Goal: Task Accomplishment & Management: Use online tool/utility

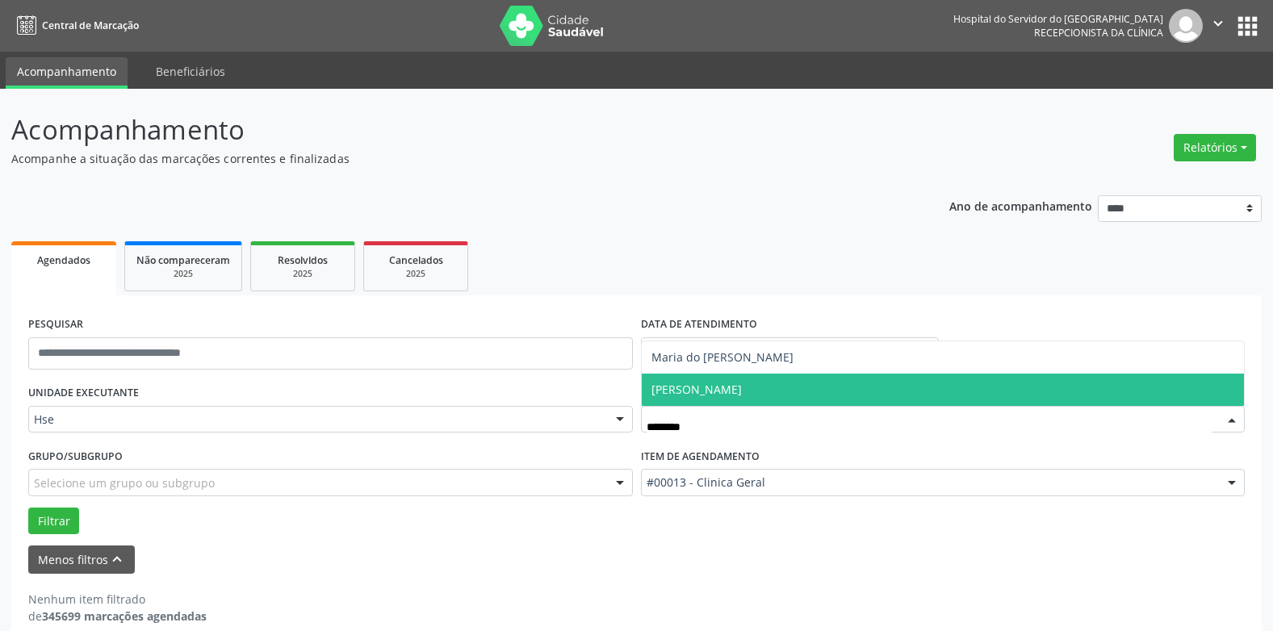
type input "********"
click at [729, 383] on span "[PERSON_NAME]" at bounding box center [696, 389] width 90 height 15
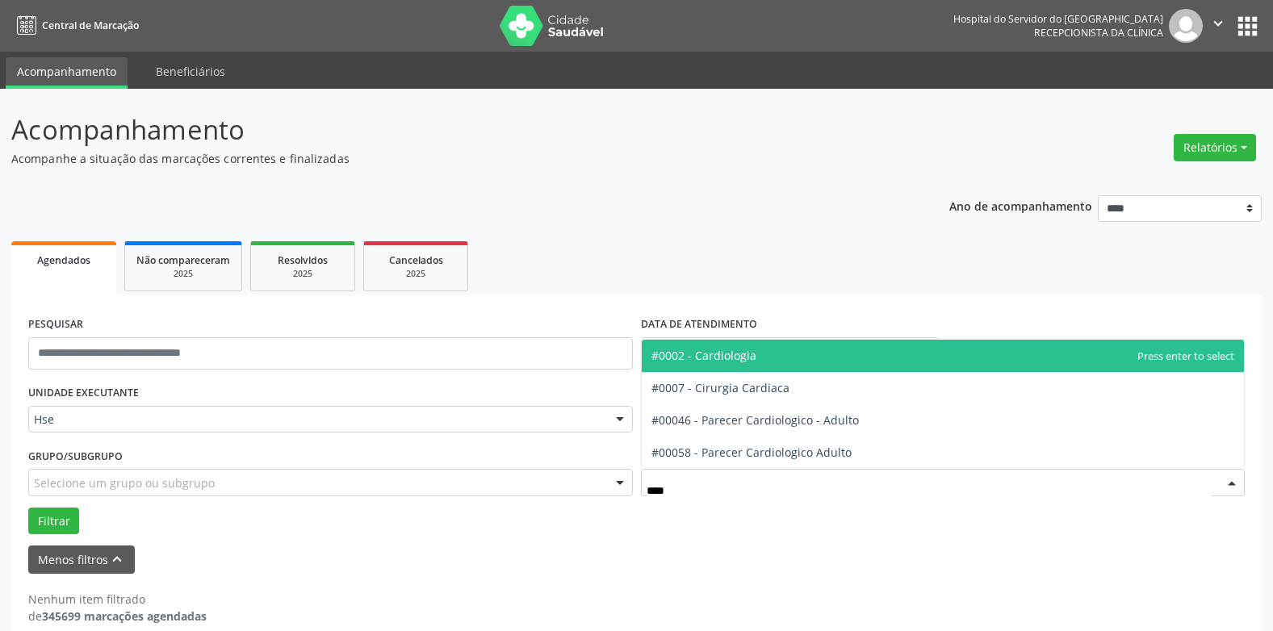
click at [768, 352] on span "#0002 - Cardiologia" at bounding box center [943, 356] width 603 height 32
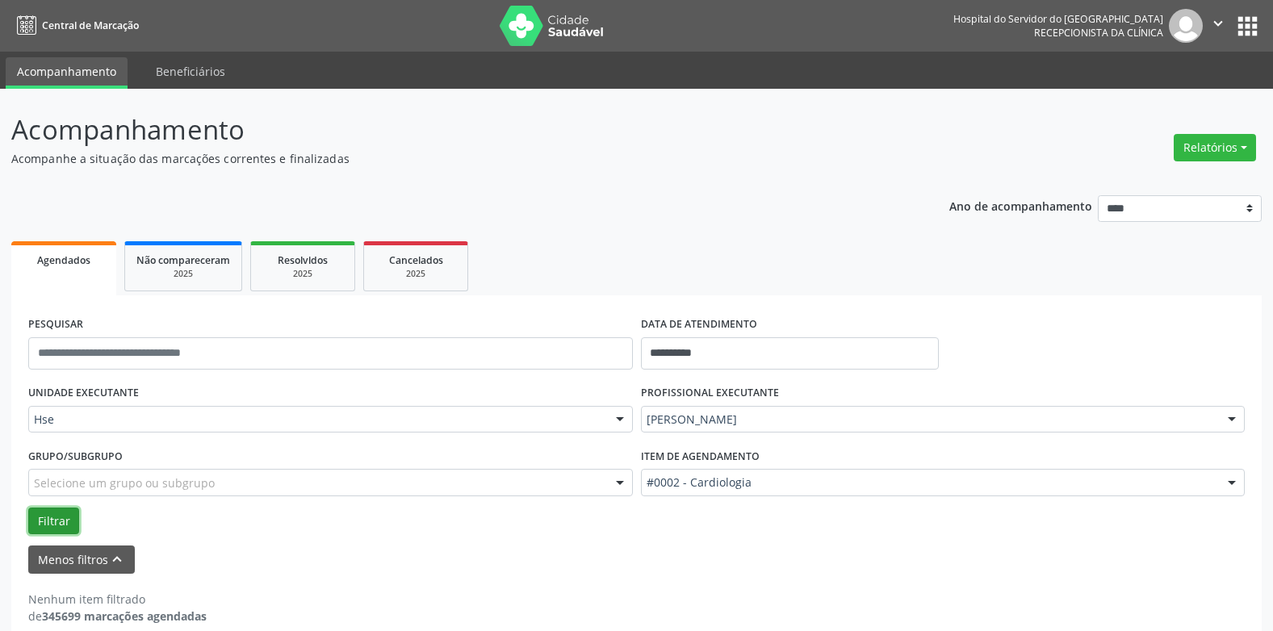
click at [66, 522] on button "Filtrar" at bounding box center [53, 521] width 51 height 27
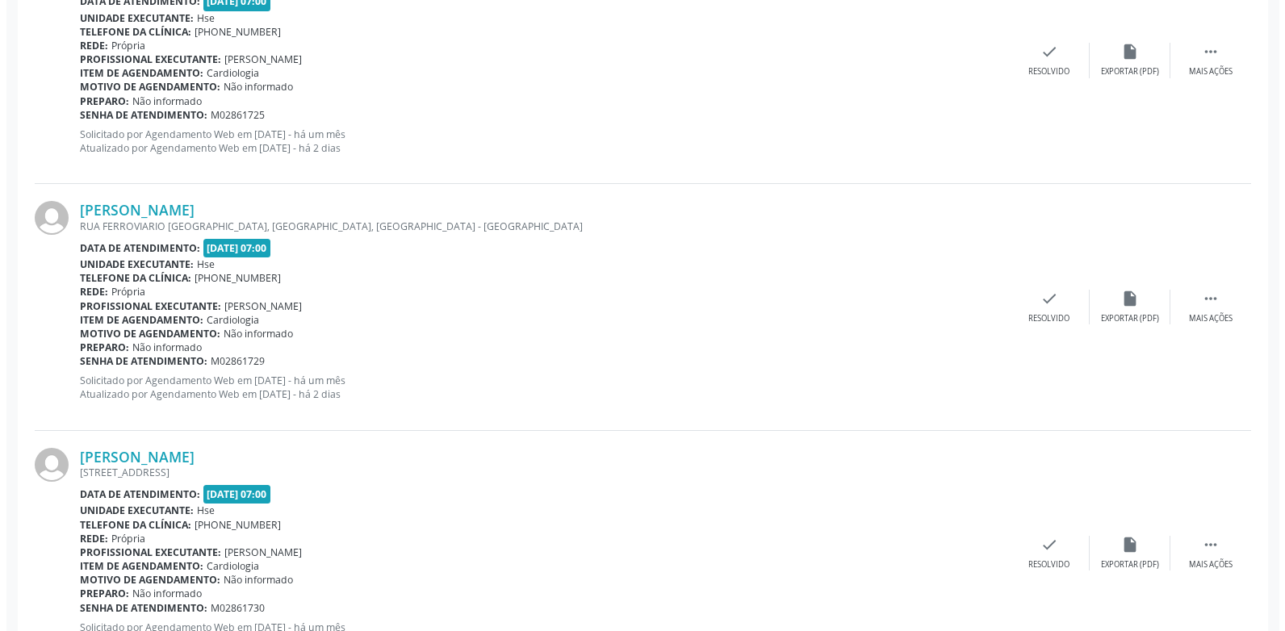
scroll to position [968, 0]
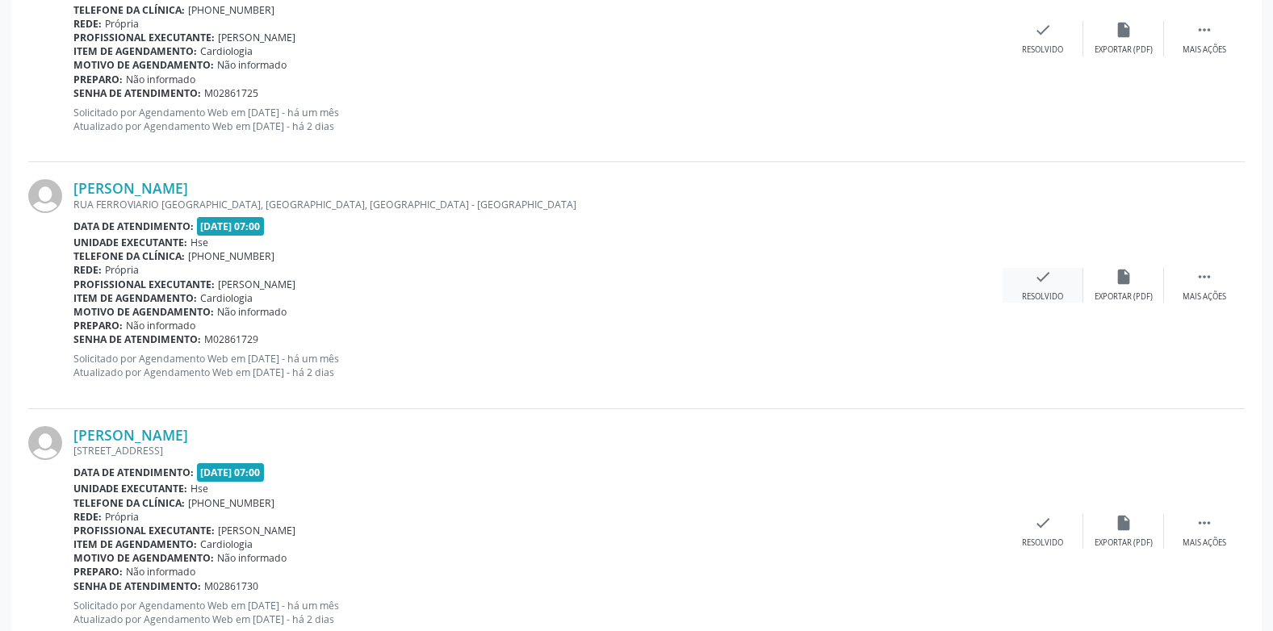
click at [1034, 282] on icon "check" at bounding box center [1043, 277] width 18 height 18
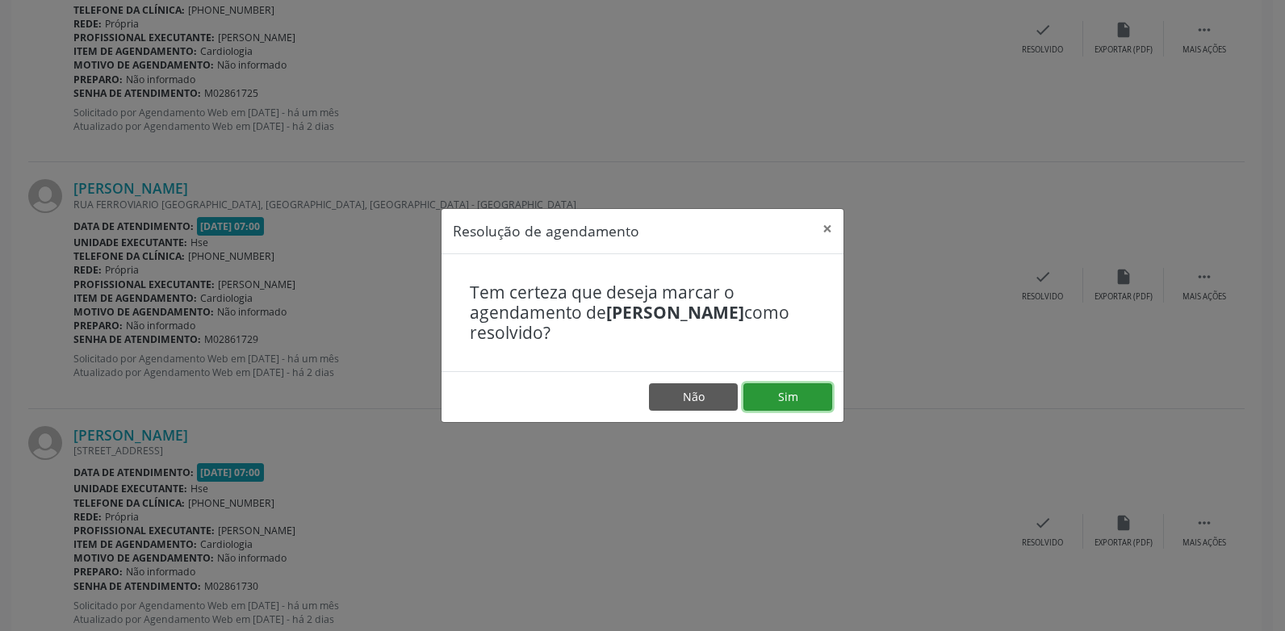
click at [782, 387] on button "Sim" at bounding box center [787, 396] width 89 height 27
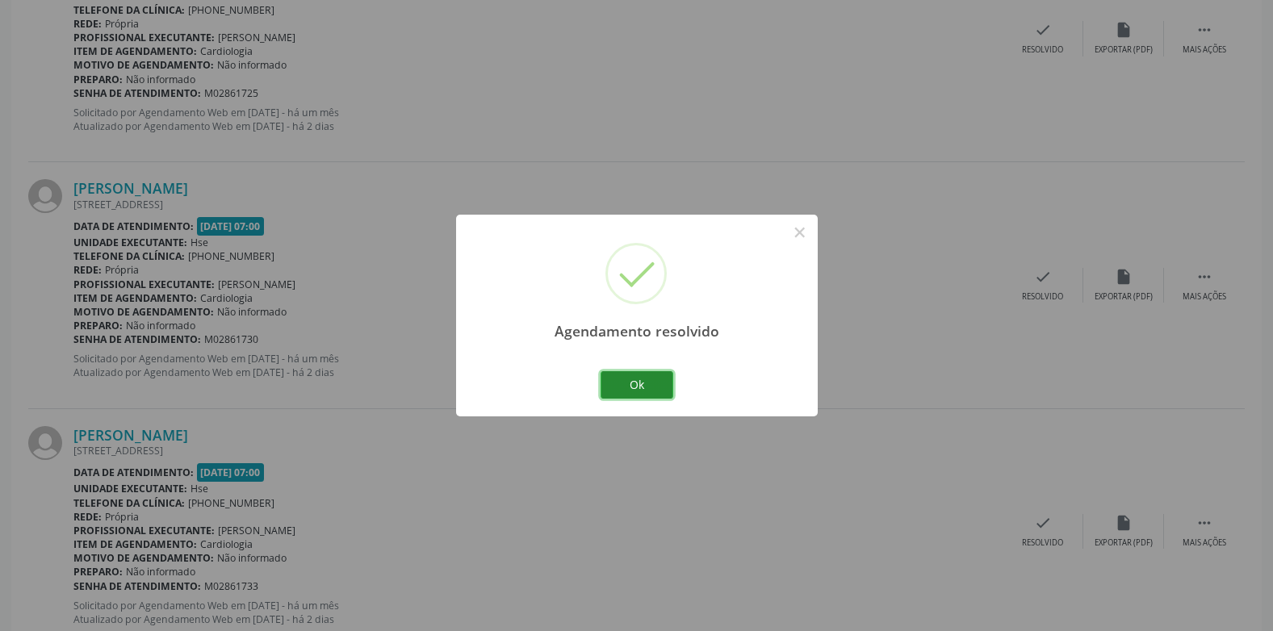
click at [650, 383] on button "Ok" at bounding box center [636, 384] width 73 height 27
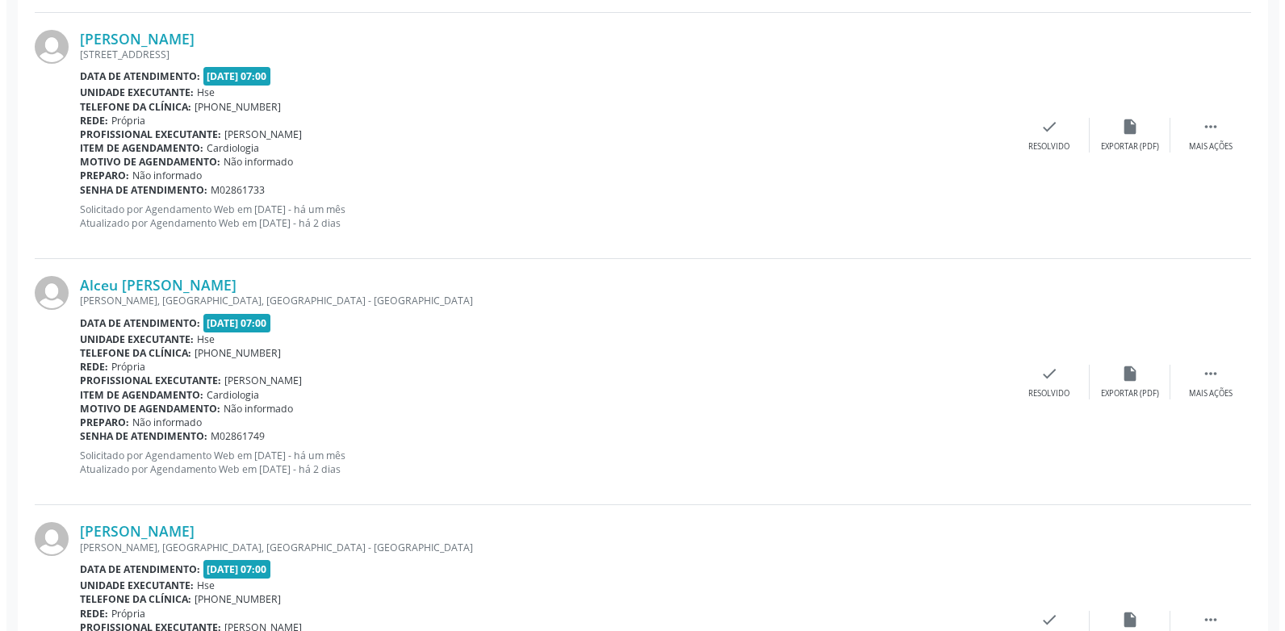
scroll to position [1372, 0]
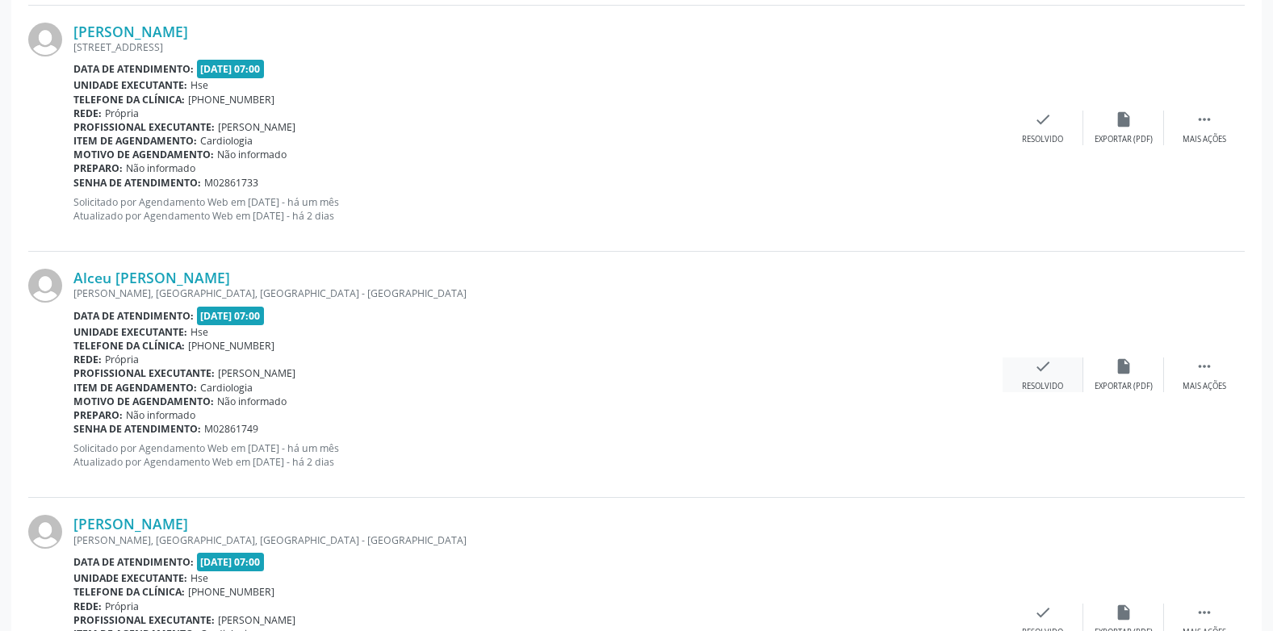
click at [1034, 364] on icon "check" at bounding box center [1043, 367] width 18 height 18
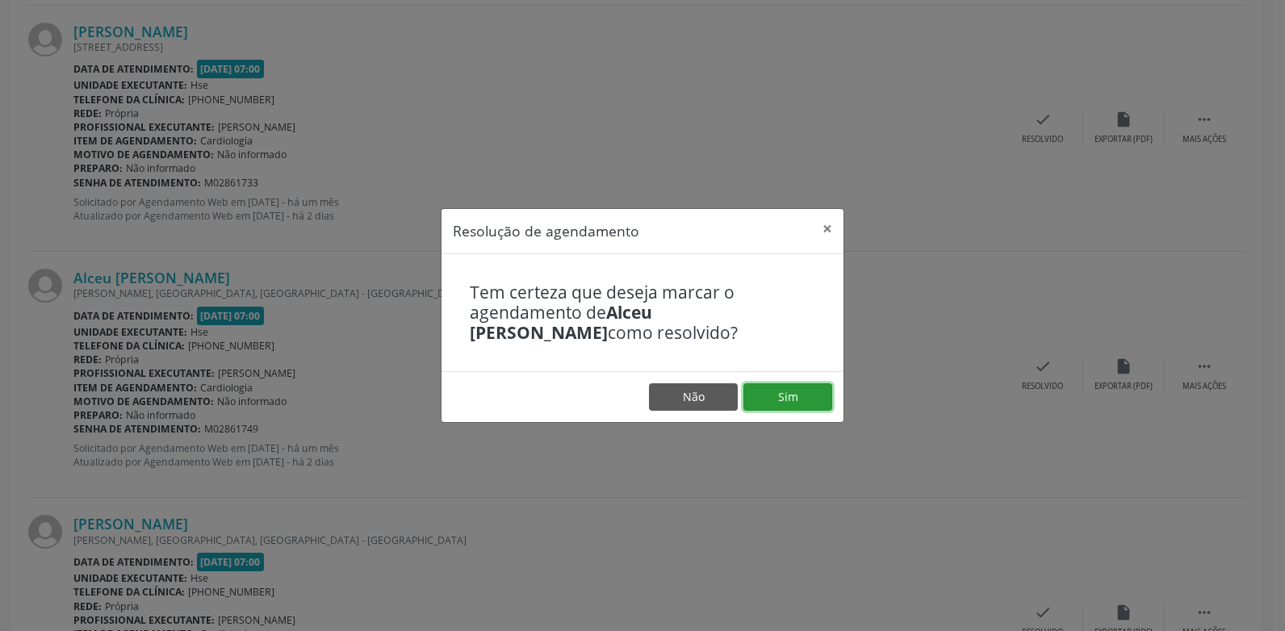
click at [810, 399] on button "Sim" at bounding box center [787, 396] width 89 height 27
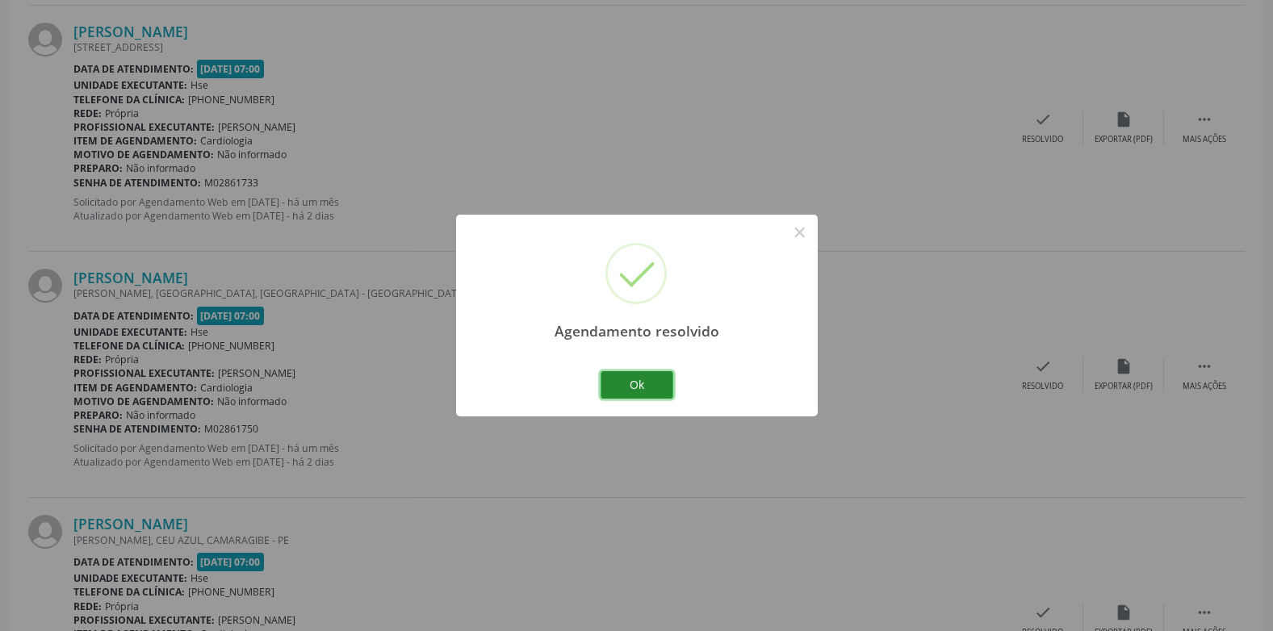
click at [650, 380] on button "Ok" at bounding box center [636, 384] width 73 height 27
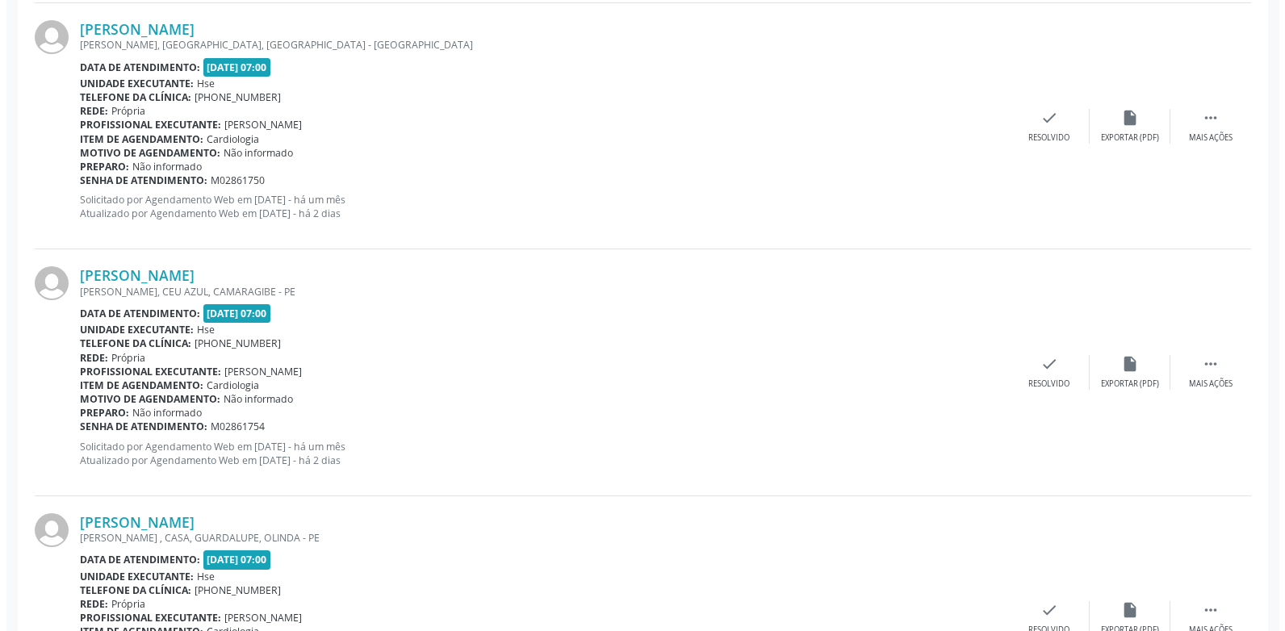
scroll to position [1695, 0]
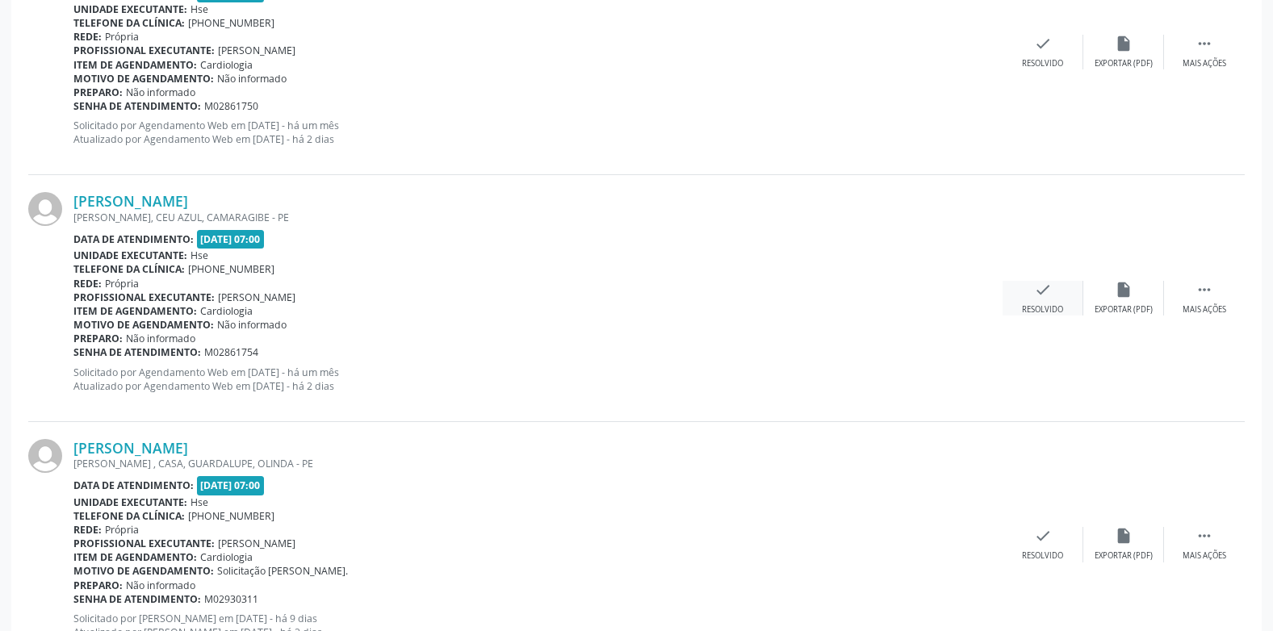
click at [1033, 301] on div "check Resolvido" at bounding box center [1042, 298] width 81 height 35
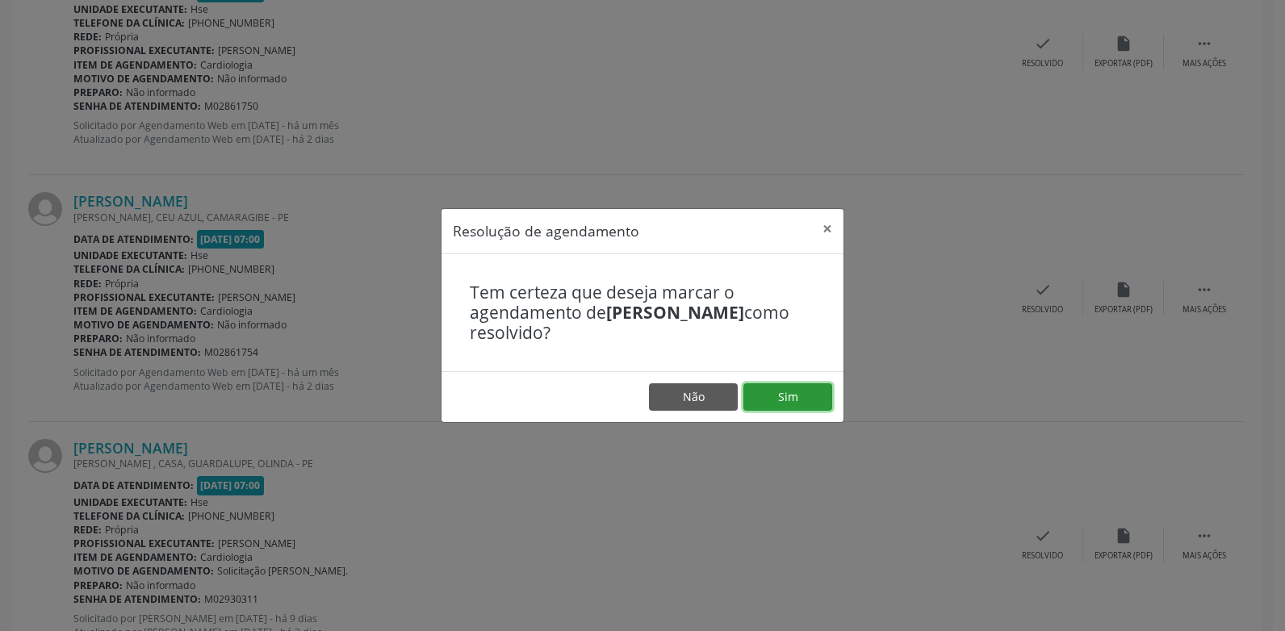
click at [777, 395] on button "Sim" at bounding box center [787, 396] width 89 height 27
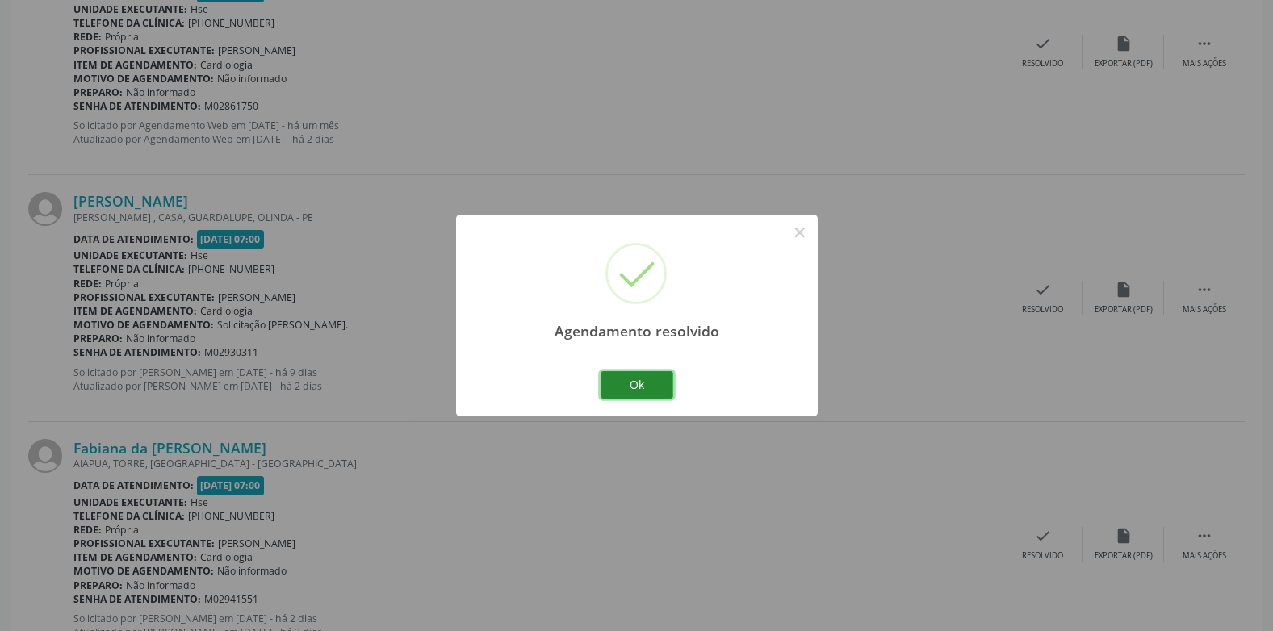
click at [637, 377] on button "Ok" at bounding box center [636, 384] width 73 height 27
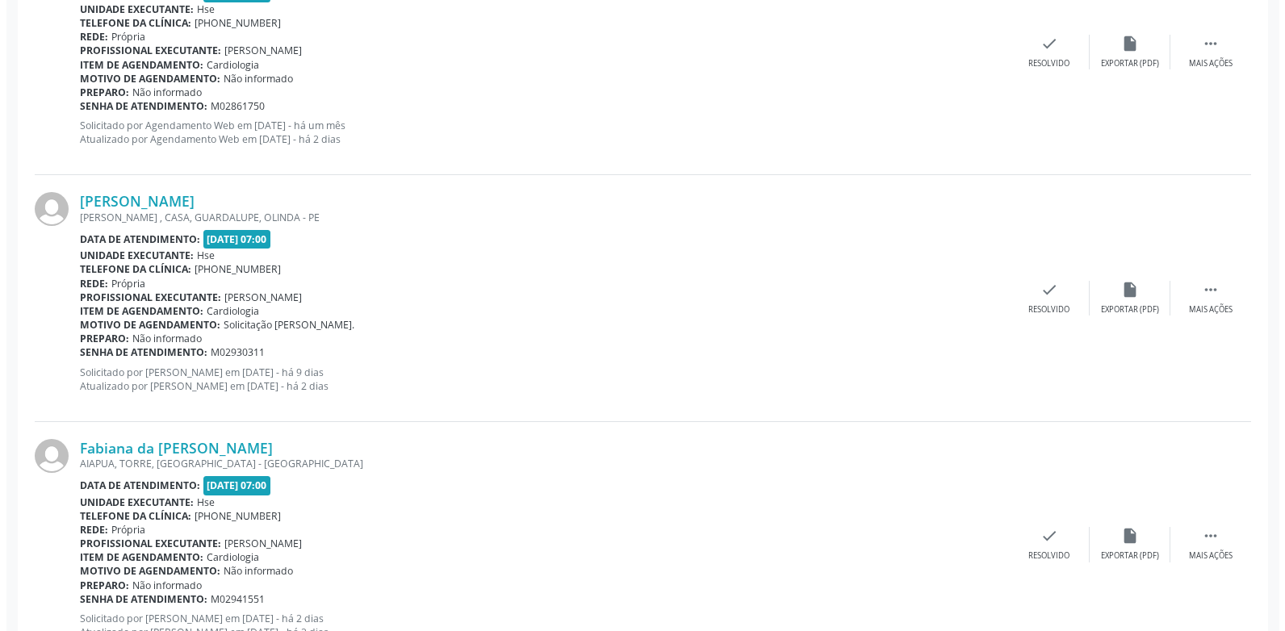
scroll to position [1775, 0]
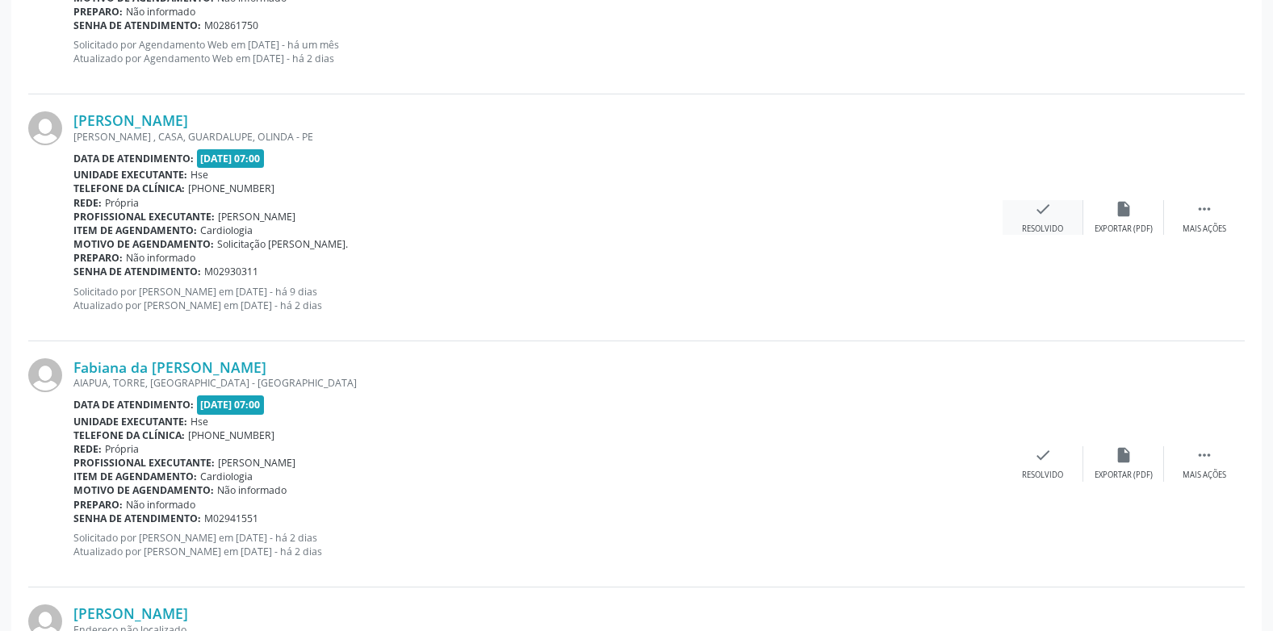
click at [1038, 213] on icon "check" at bounding box center [1043, 209] width 18 height 18
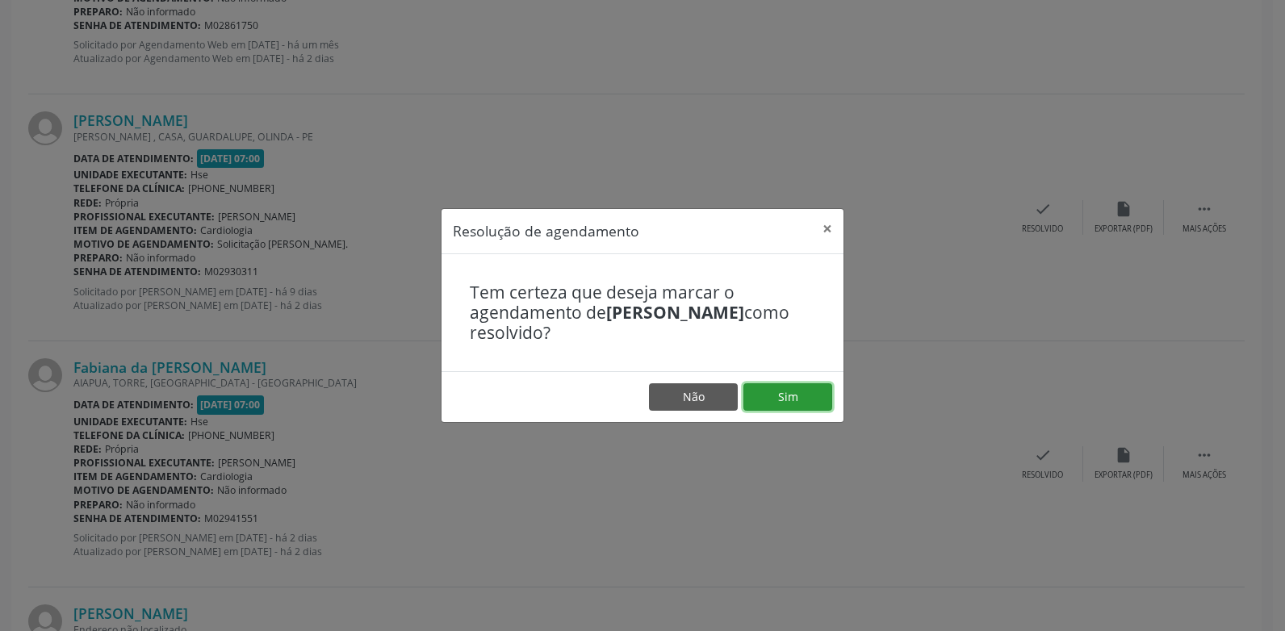
click at [797, 398] on button "Sim" at bounding box center [787, 396] width 89 height 27
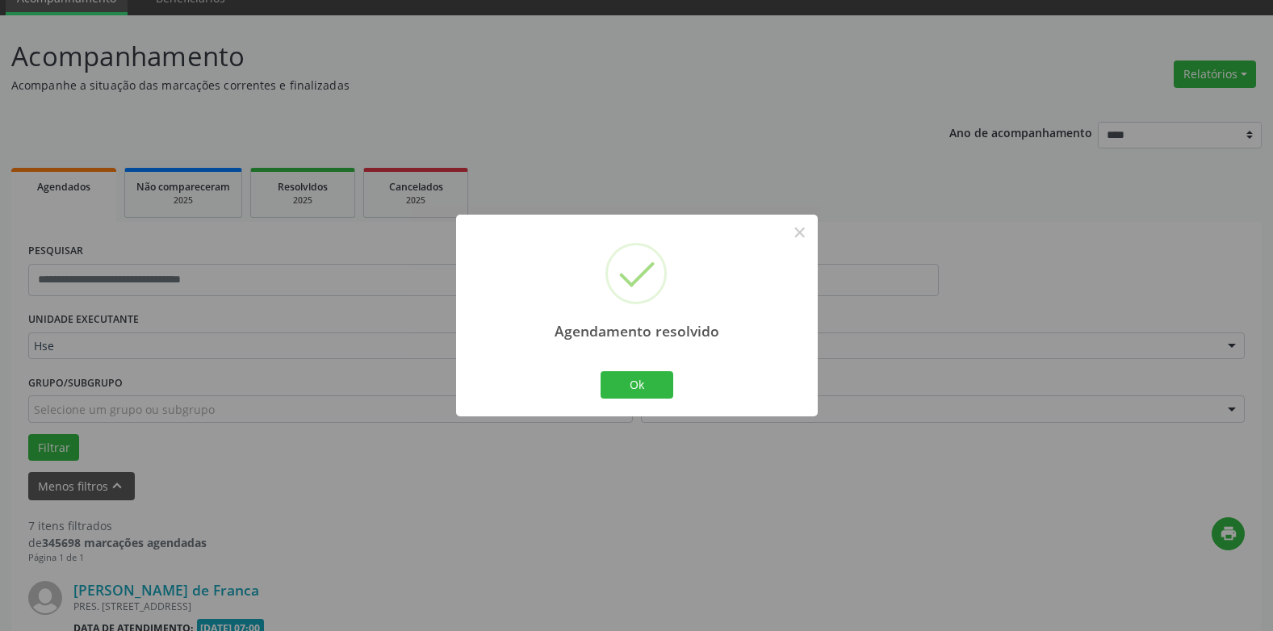
scroll to position [1759, 0]
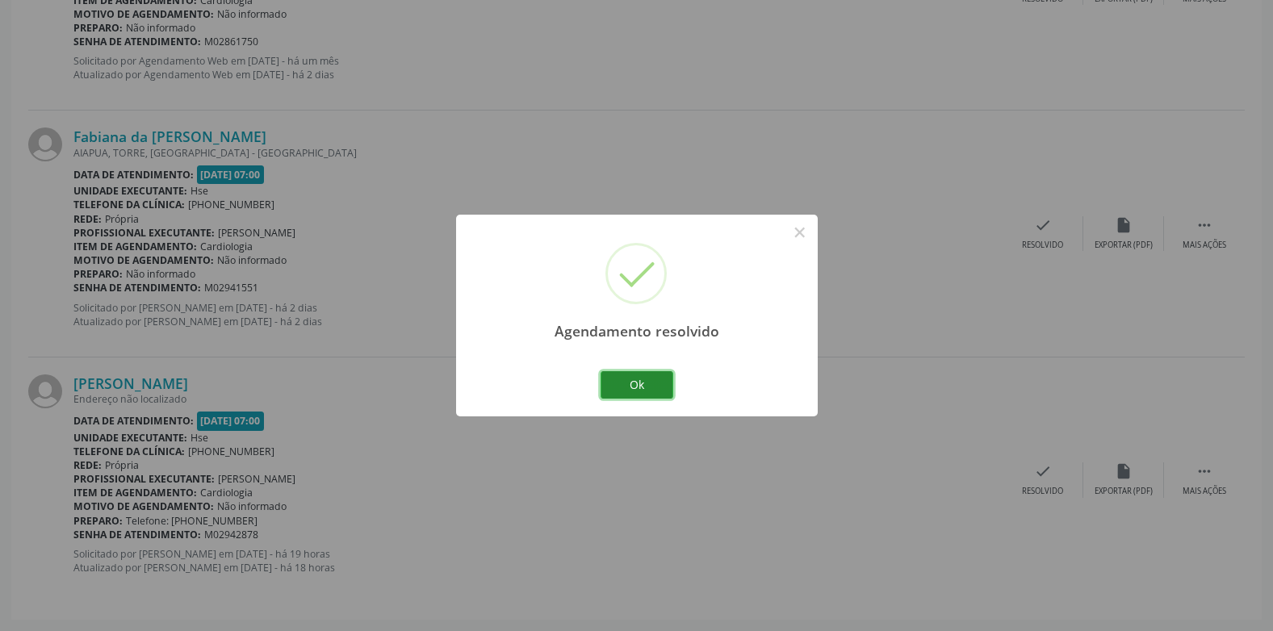
click at [621, 384] on button "Ok" at bounding box center [636, 384] width 73 height 27
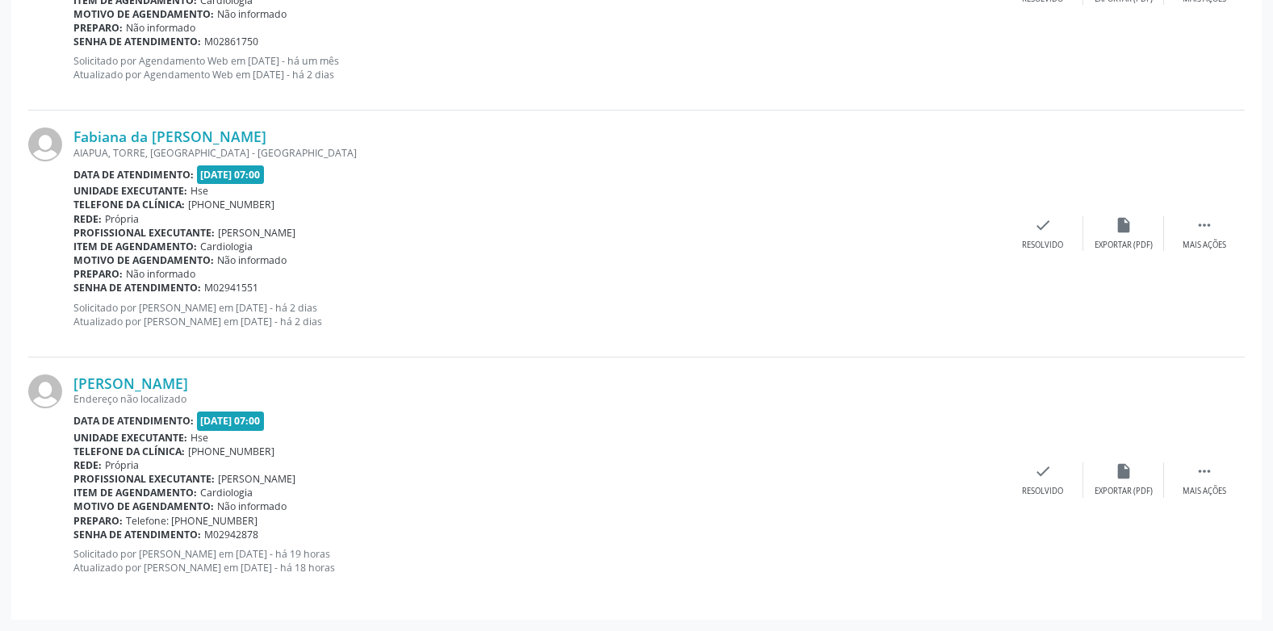
click at [1211, 148] on div "Fabiana da [PERSON_NAME] [GEOGRAPHIC_DATA], [GEOGRAPHIC_DATA], [GEOGRAPHIC_DATA…" at bounding box center [636, 234] width 1216 height 246
click at [668, 282] on div "Senha de atendimento: M02941551" at bounding box center [537, 288] width 929 height 14
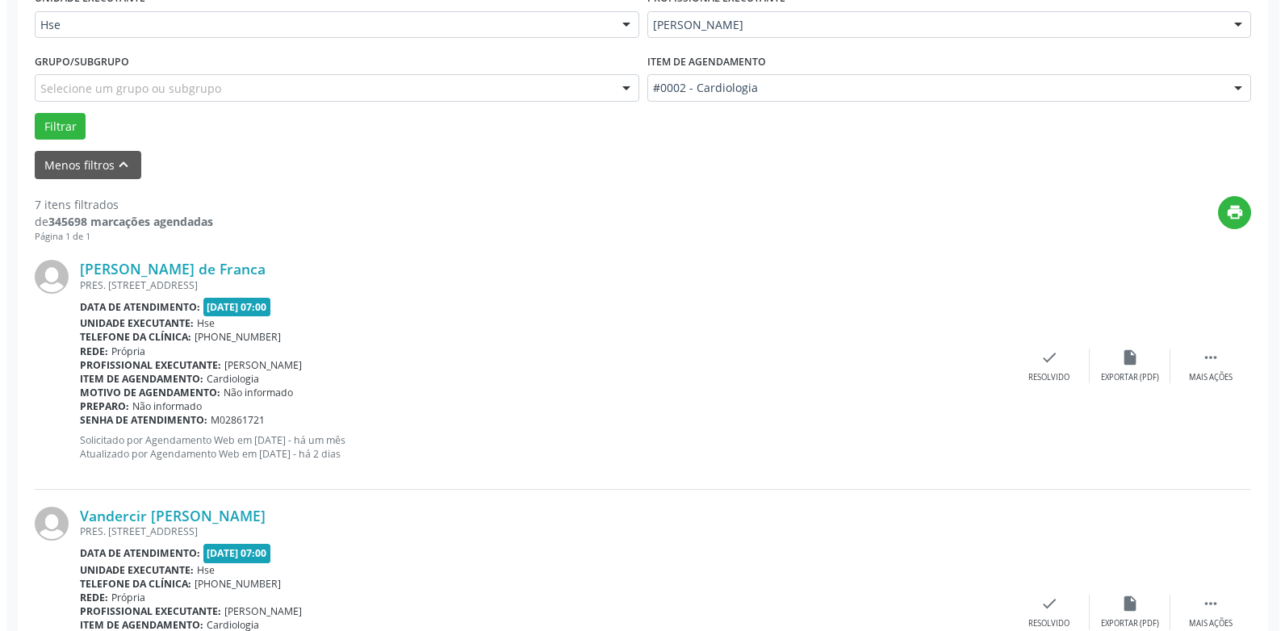
scroll to position [484, 0]
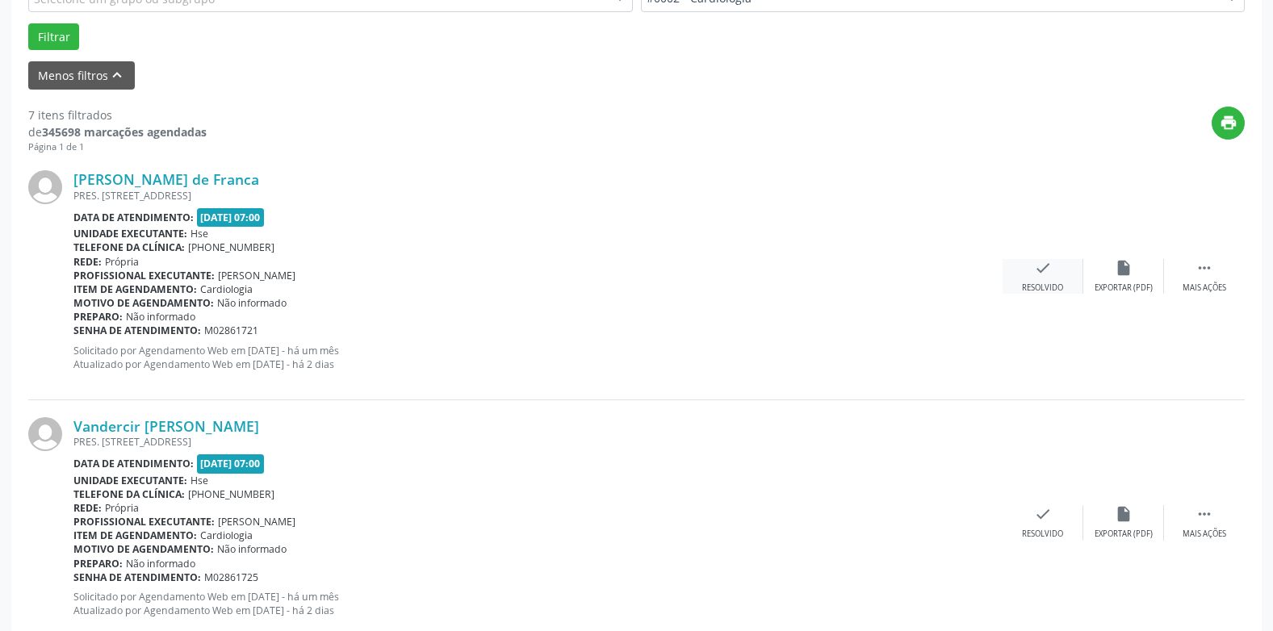
click at [1027, 272] on div "check Resolvido" at bounding box center [1042, 276] width 81 height 35
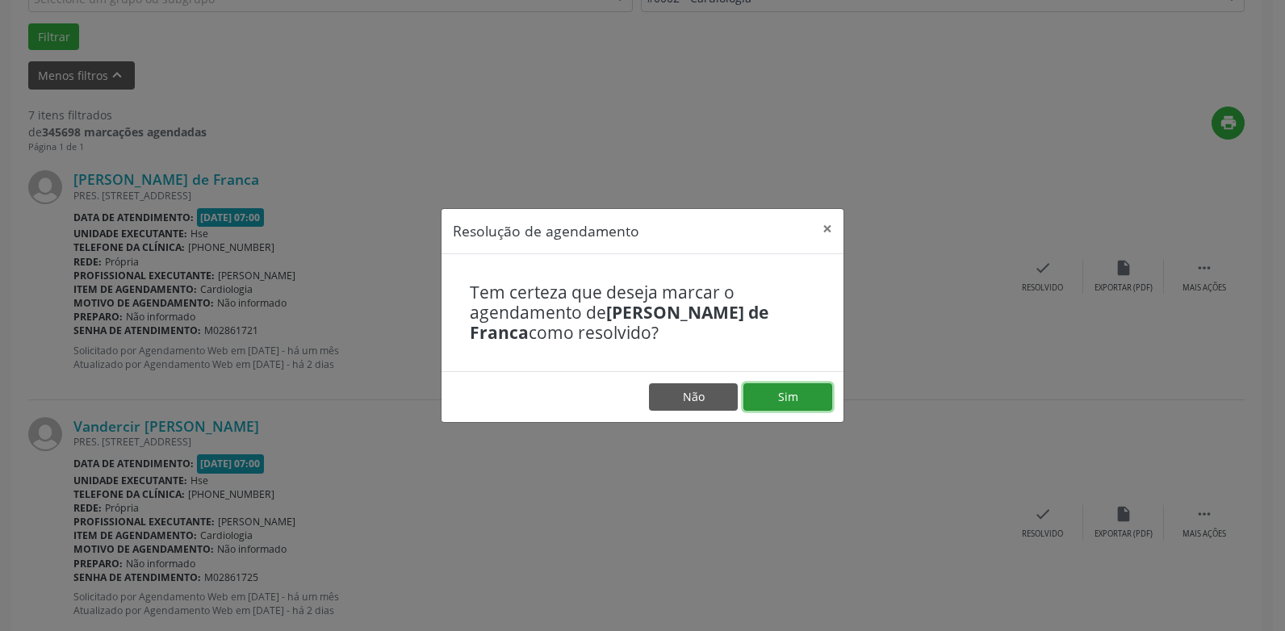
click at [789, 402] on button "Sim" at bounding box center [787, 396] width 89 height 27
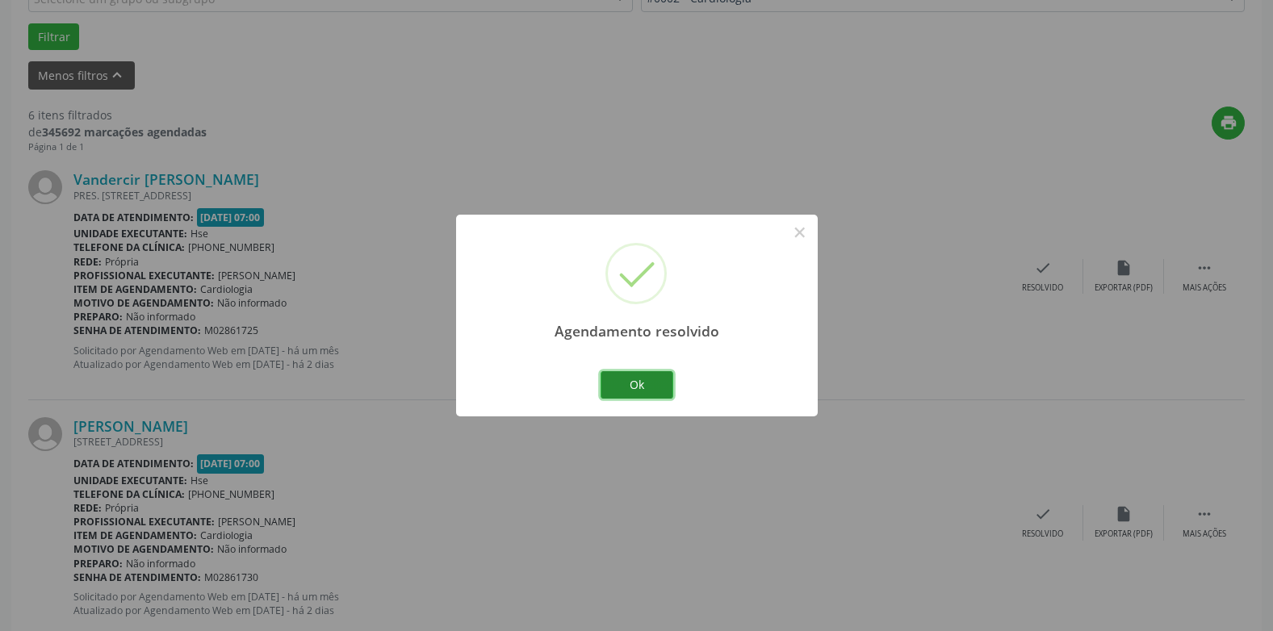
click at [652, 380] on button "Ok" at bounding box center [636, 384] width 73 height 27
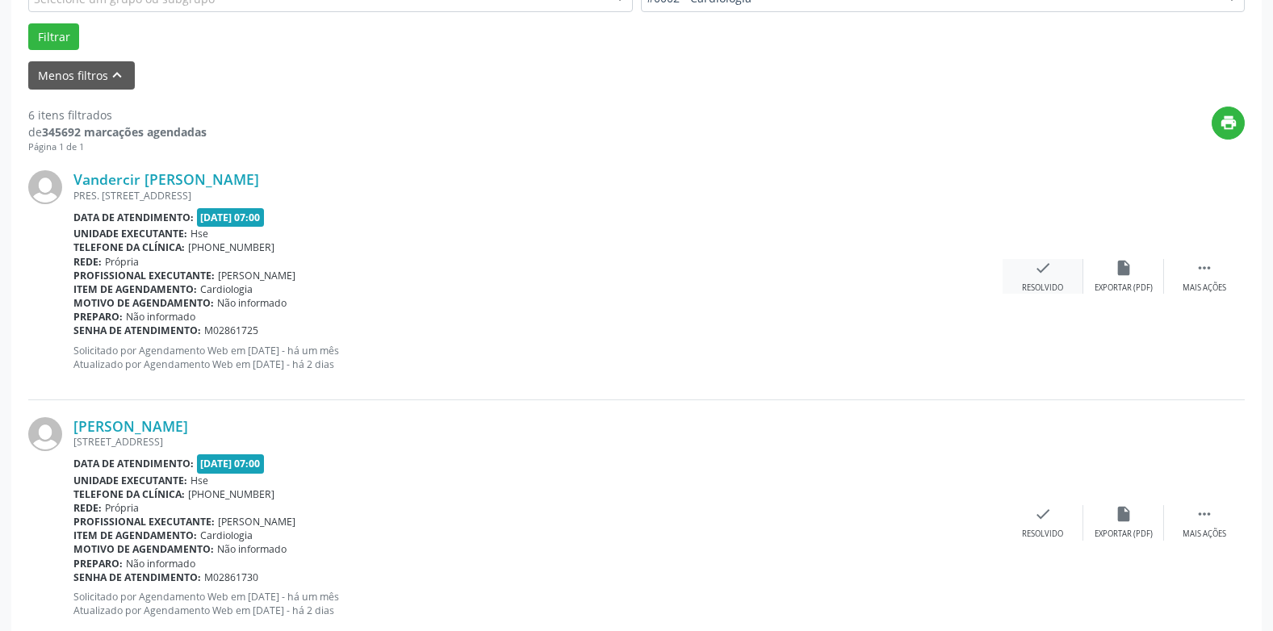
click at [1030, 270] on div "check Resolvido" at bounding box center [1042, 276] width 81 height 35
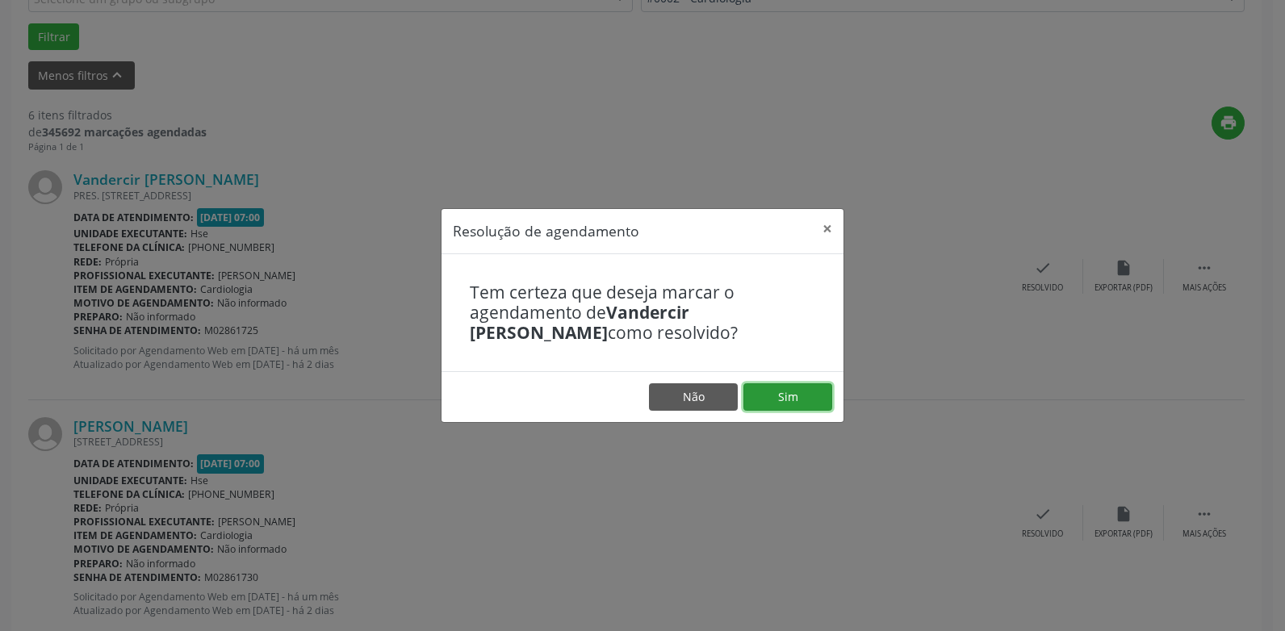
click at [771, 397] on button "Sim" at bounding box center [787, 396] width 89 height 27
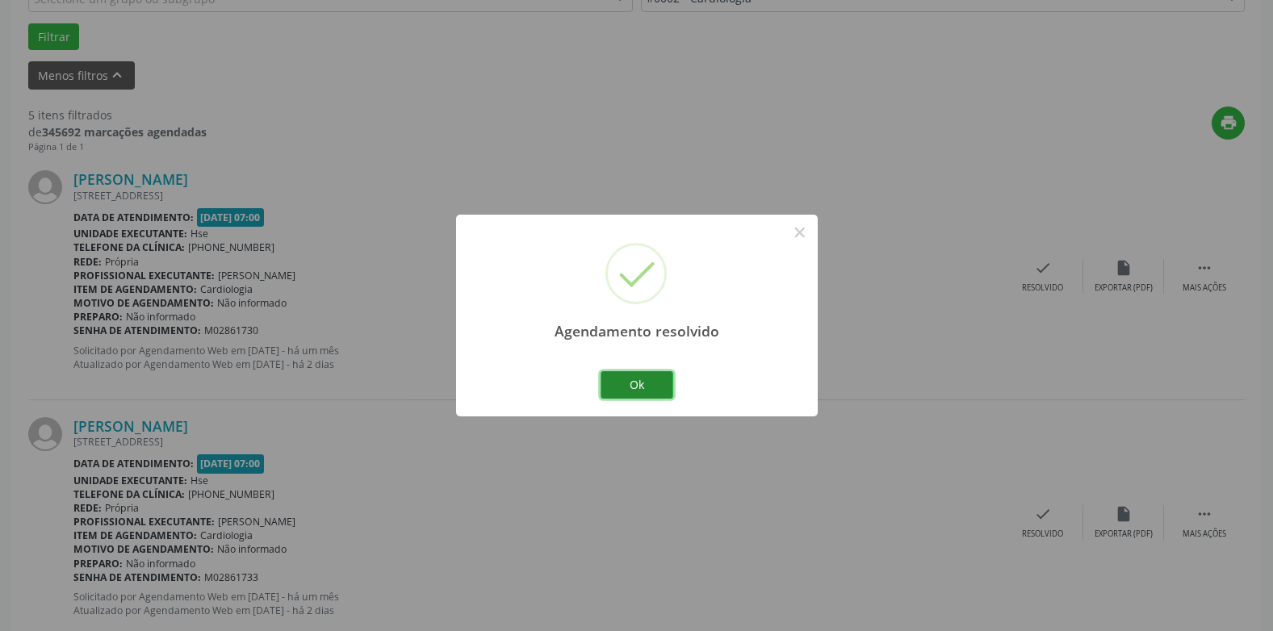
click at [652, 374] on button "Ok" at bounding box center [636, 384] width 73 height 27
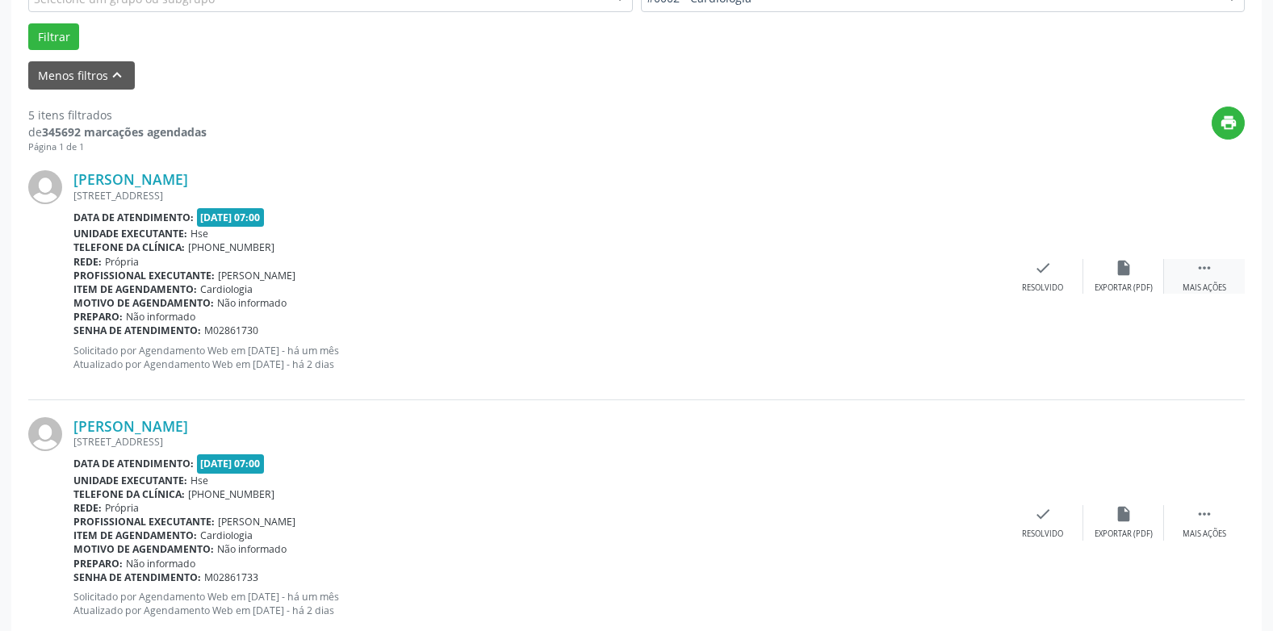
click at [1208, 270] on icon "" at bounding box center [1204, 268] width 18 height 18
click at [1117, 277] on icon "alarm_off" at bounding box center [1123, 268] width 18 height 18
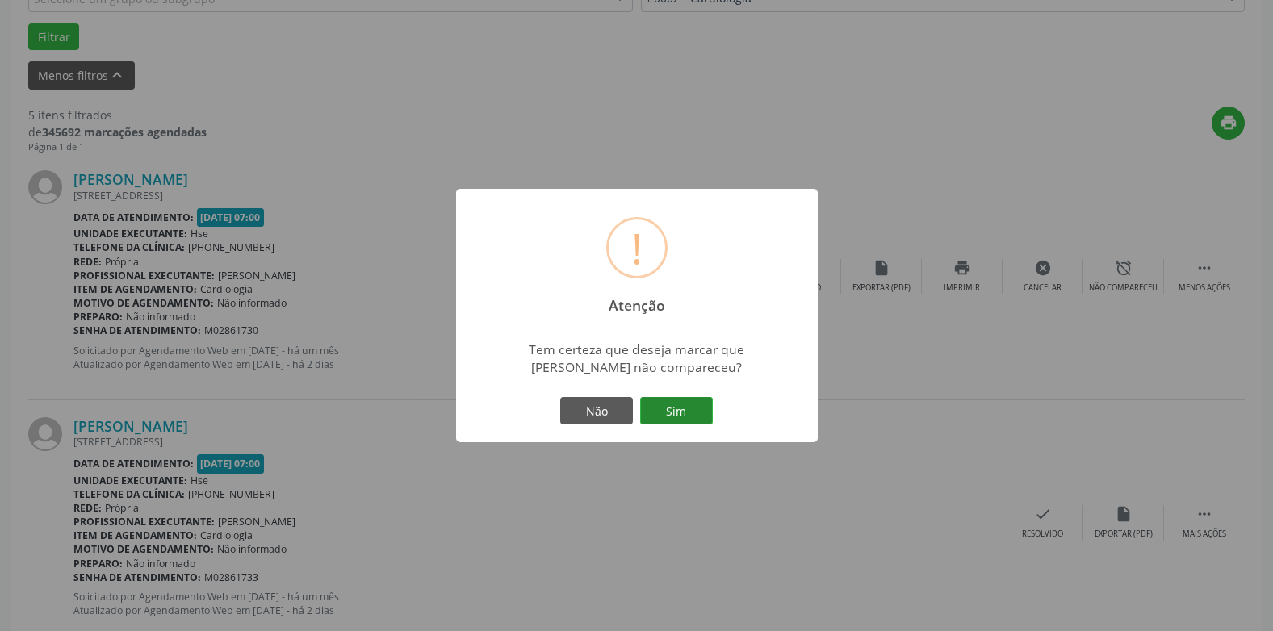
click at [688, 404] on button "Sim" at bounding box center [676, 410] width 73 height 27
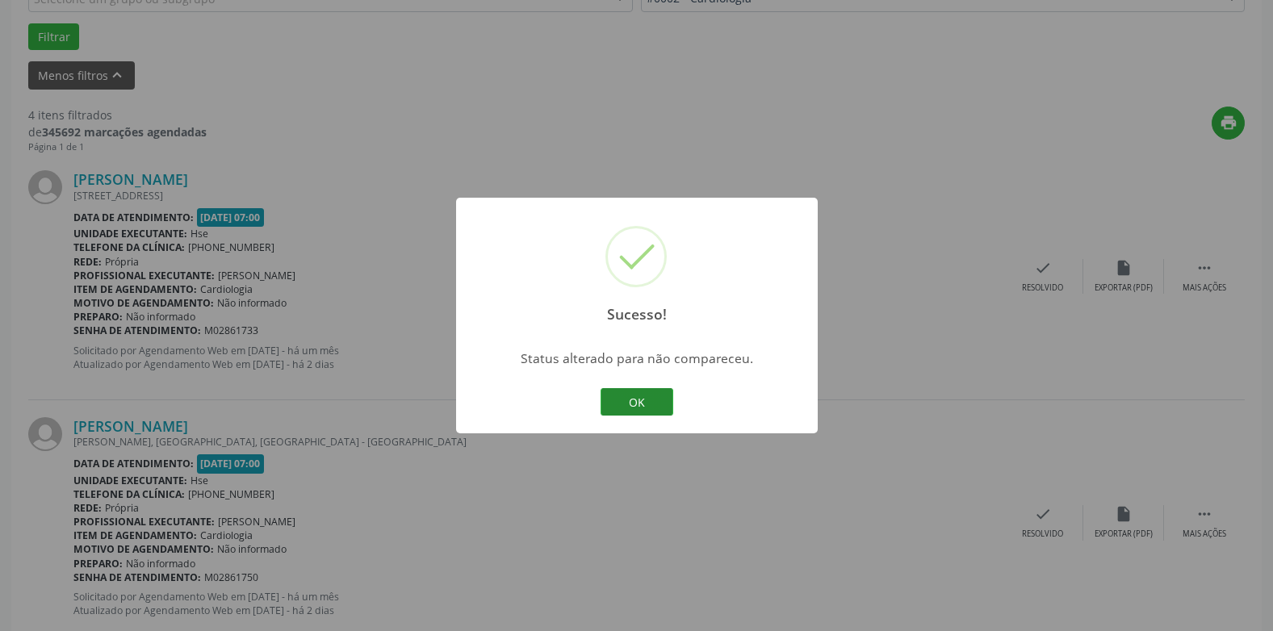
click at [619, 395] on button "OK" at bounding box center [636, 401] width 73 height 27
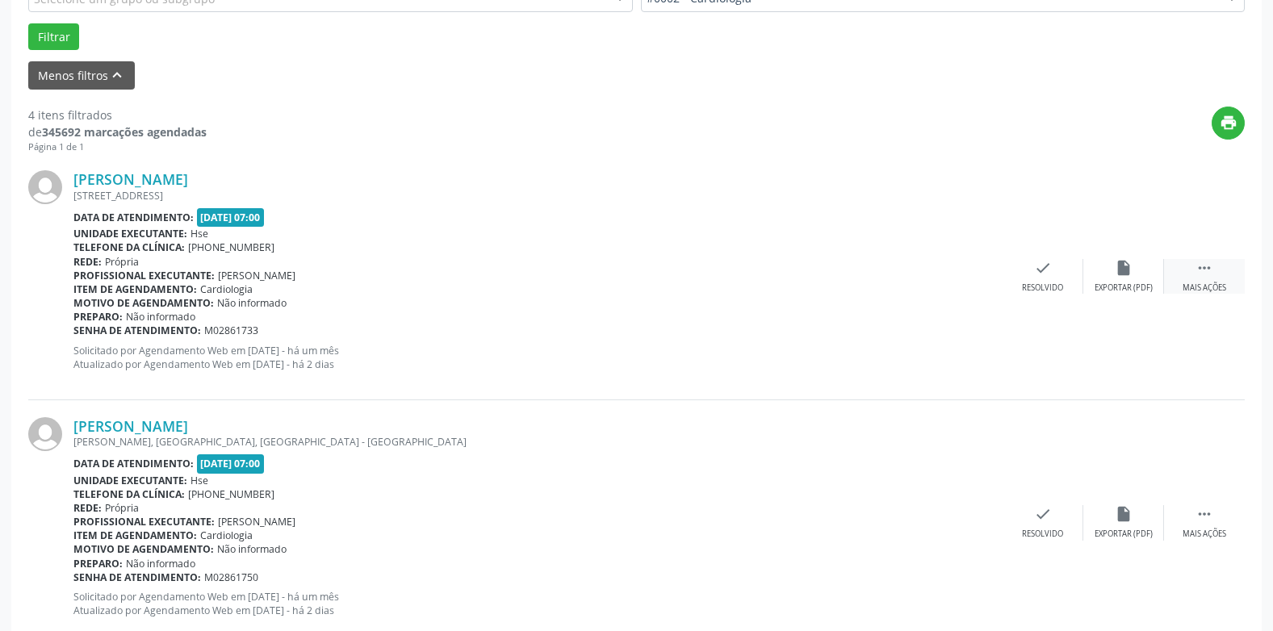
click at [1206, 274] on icon "" at bounding box center [1204, 268] width 18 height 18
click at [1125, 268] on icon "alarm_off" at bounding box center [1123, 268] width 18 height 18
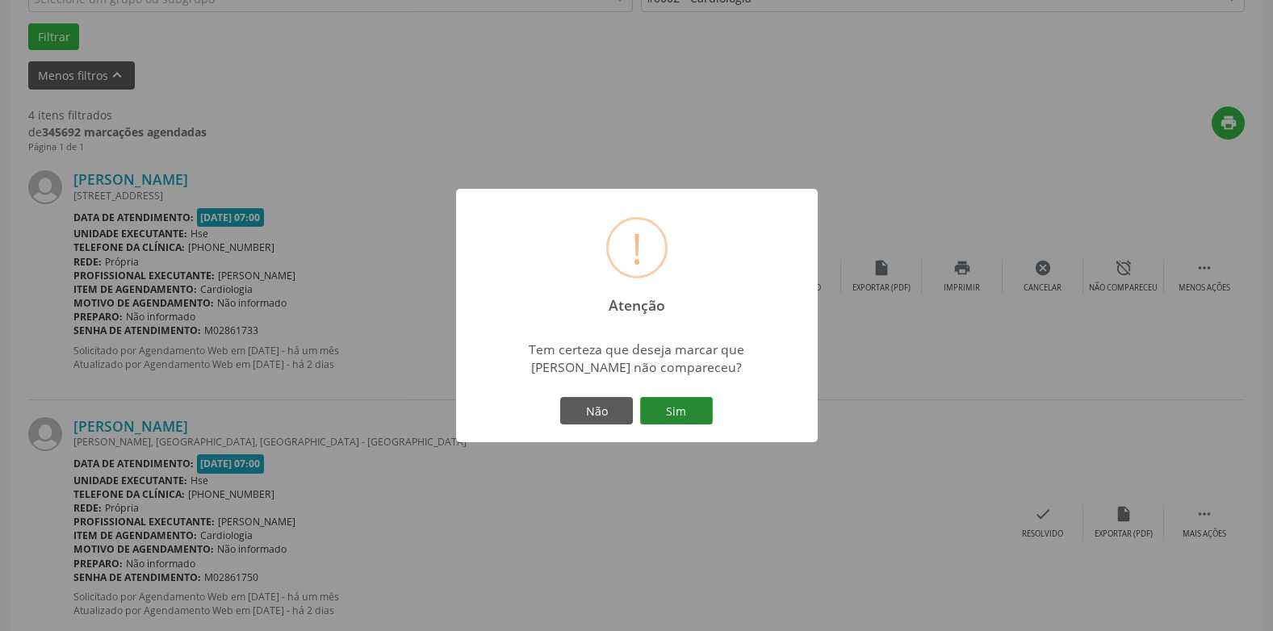
click at [690, 406] on button "Sim" at bounding box center [676, 410] width 73 height 27
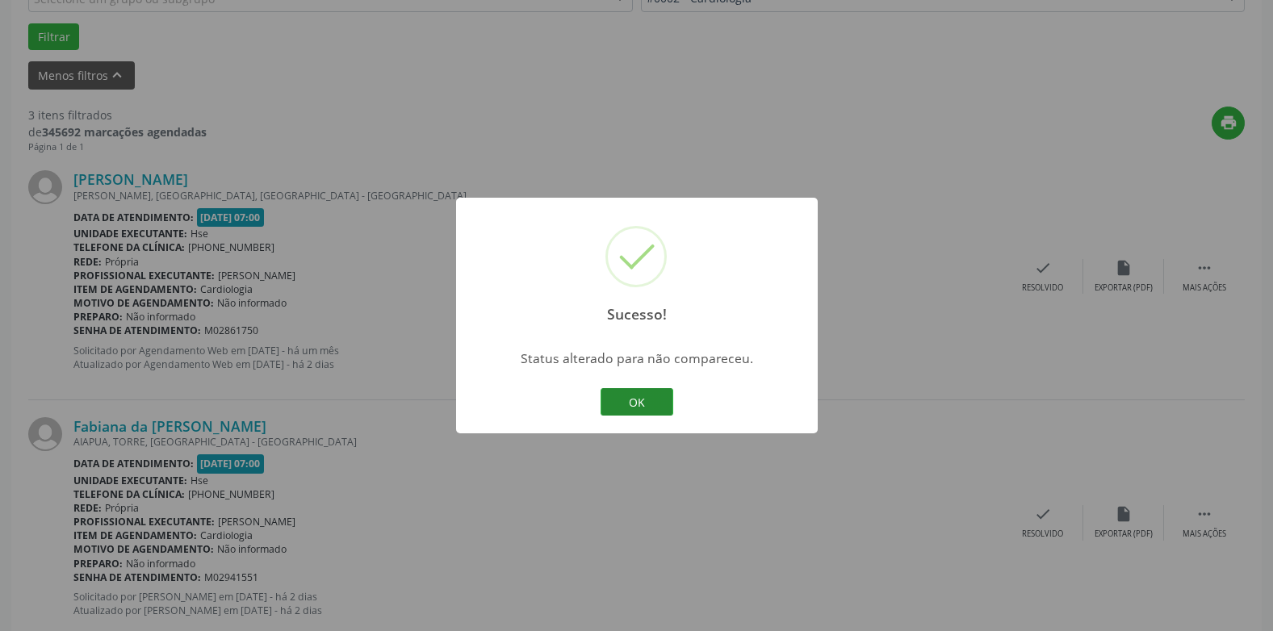
click at [652, 399] on button "OK" at bounding box center [636, 401] width 73 height 27
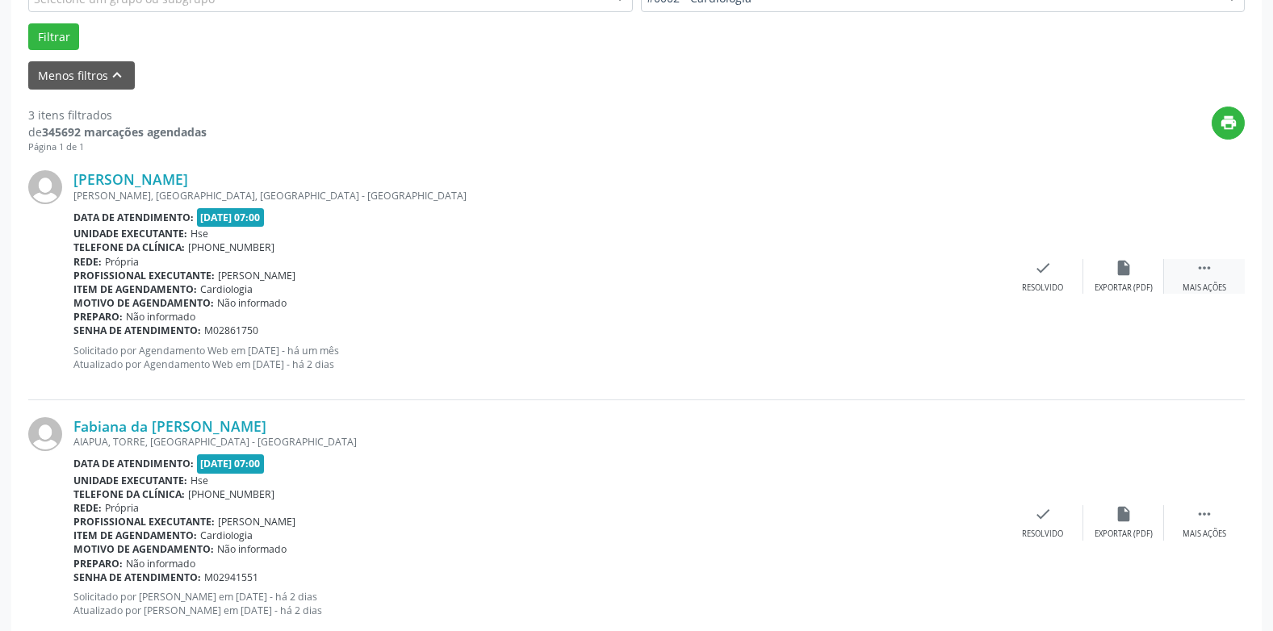
click at [1208, 262] on icon "" at bounding box center [1204, 268] width 18 height 18
click at [1119, 280] on div "alarm_off Não compareceu" at bounding box center [1123, 276] width 81 height 35
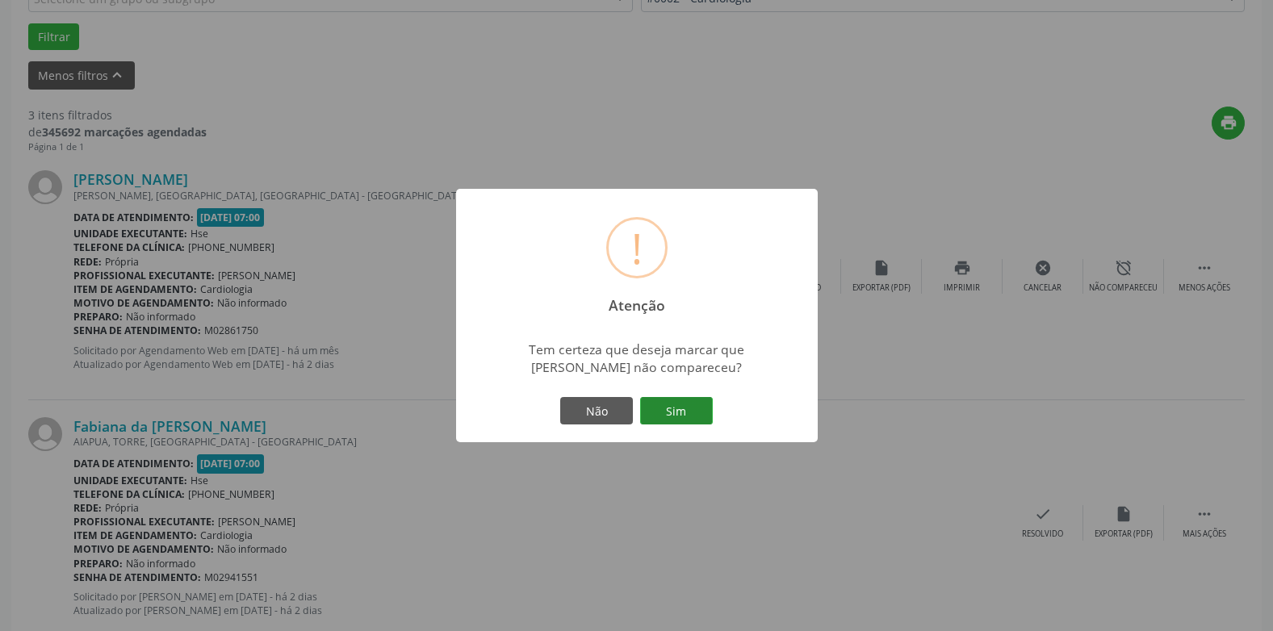
click at [682, 404] on button "Sim" at bounding box center [676, 410] width 73 height 27
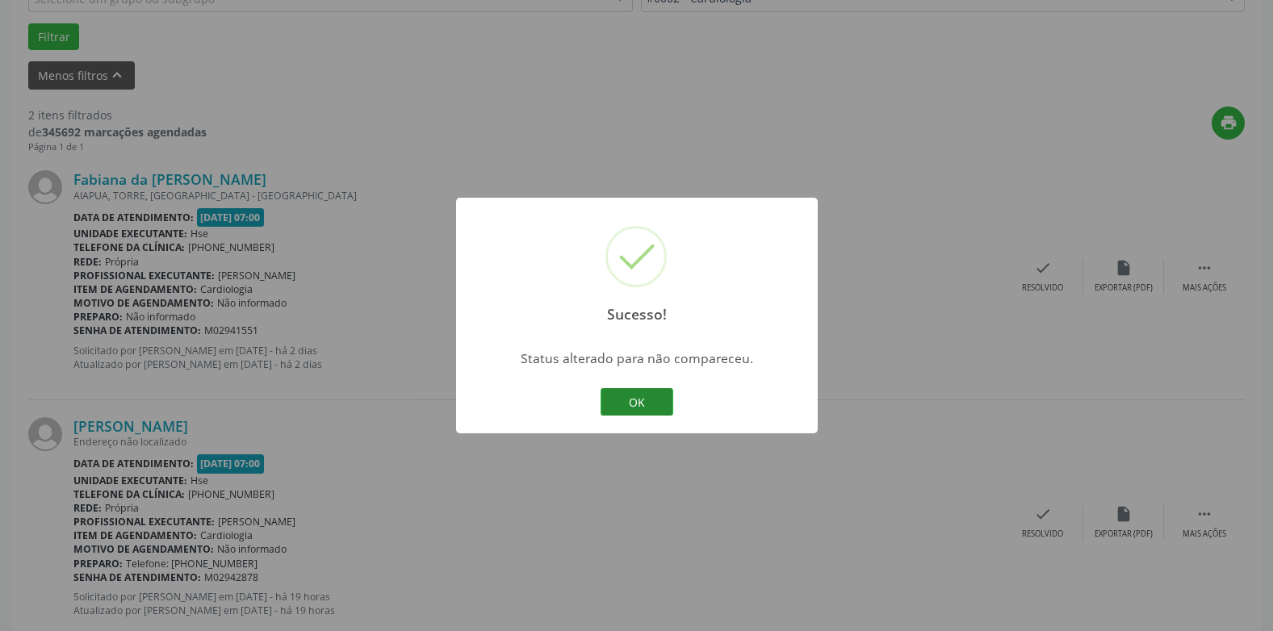
click at [660, 404] on button "OK" at bounding box center [636, 401] width 73 height 27
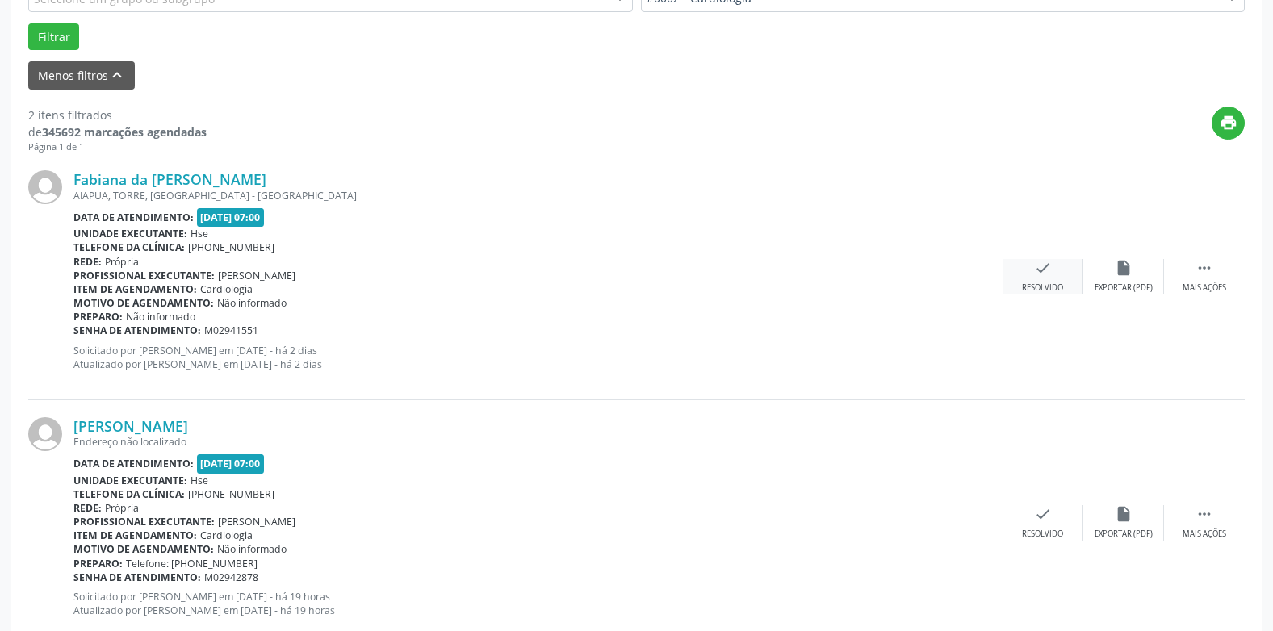
click at [1036, 270] on icon "check" at bounding box center [1043, 268] width 18 height 18
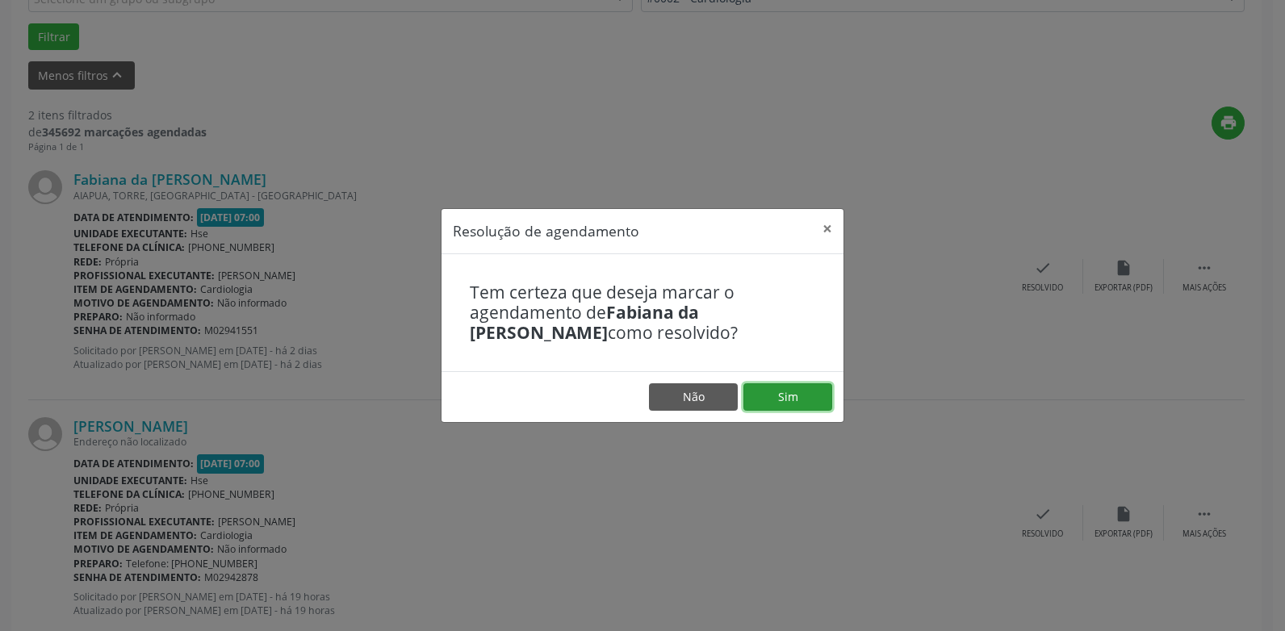
click at [779, 399] on button "Sim" at bounding box center [787, 396] width 89 height 27
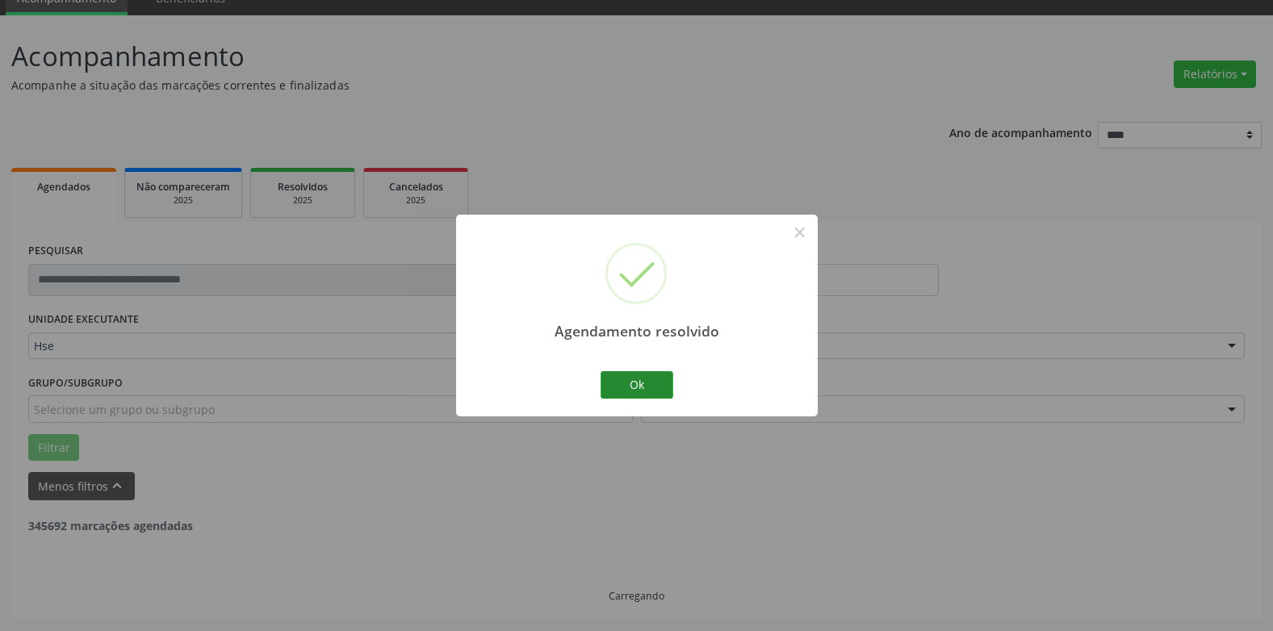
scroll to position [281, 0]
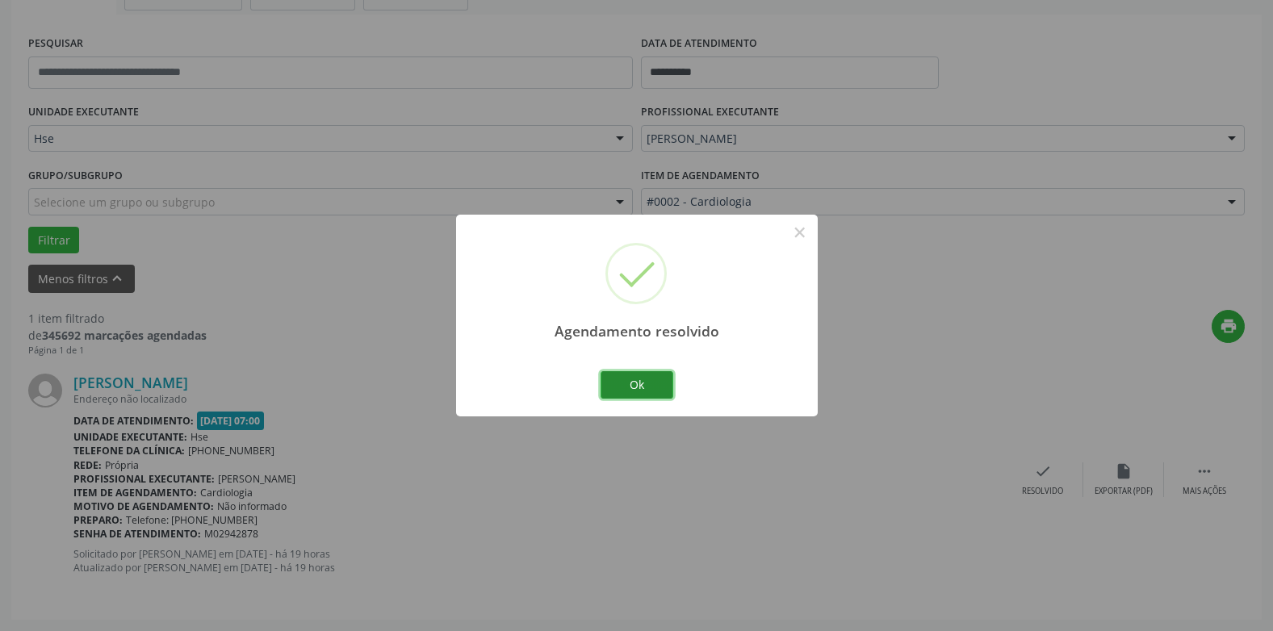
click at [657, 387] on button "Ok" at bounding box center [636, 384] width 73 height 27
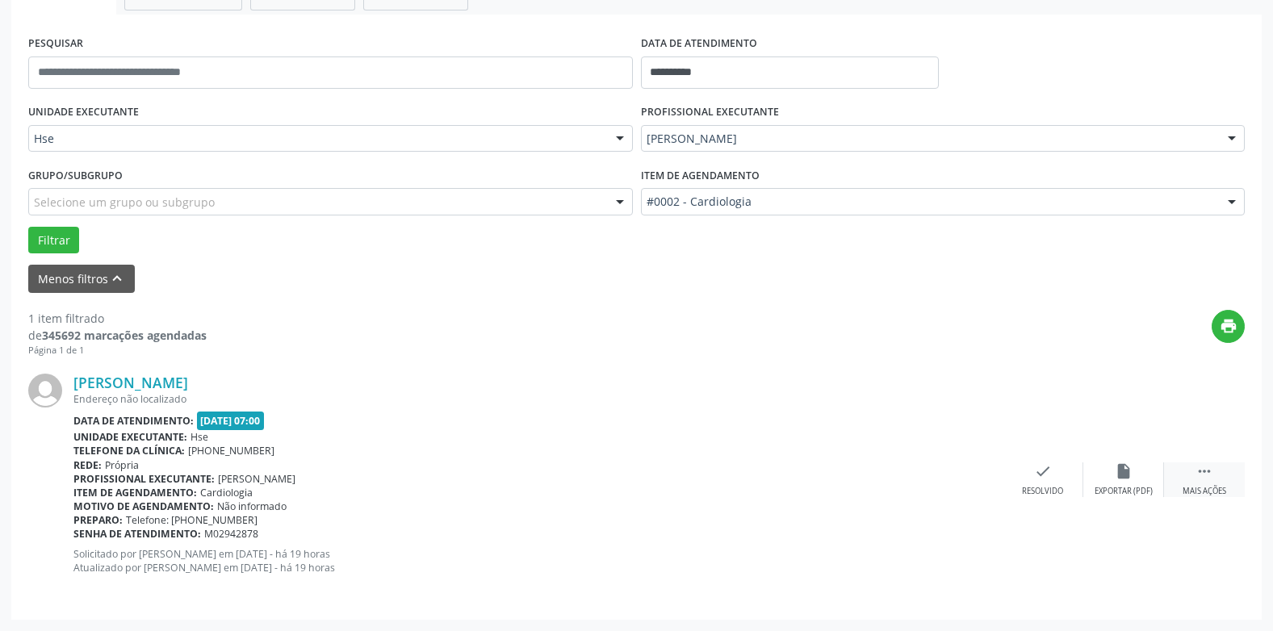
click at [1195, 466] on icon "" at bounding box center [1204, 471] width 18 height 18
click at [1125, 470] on icon "alarm_off" at bounding box center [1123, 471] width 18 height 18
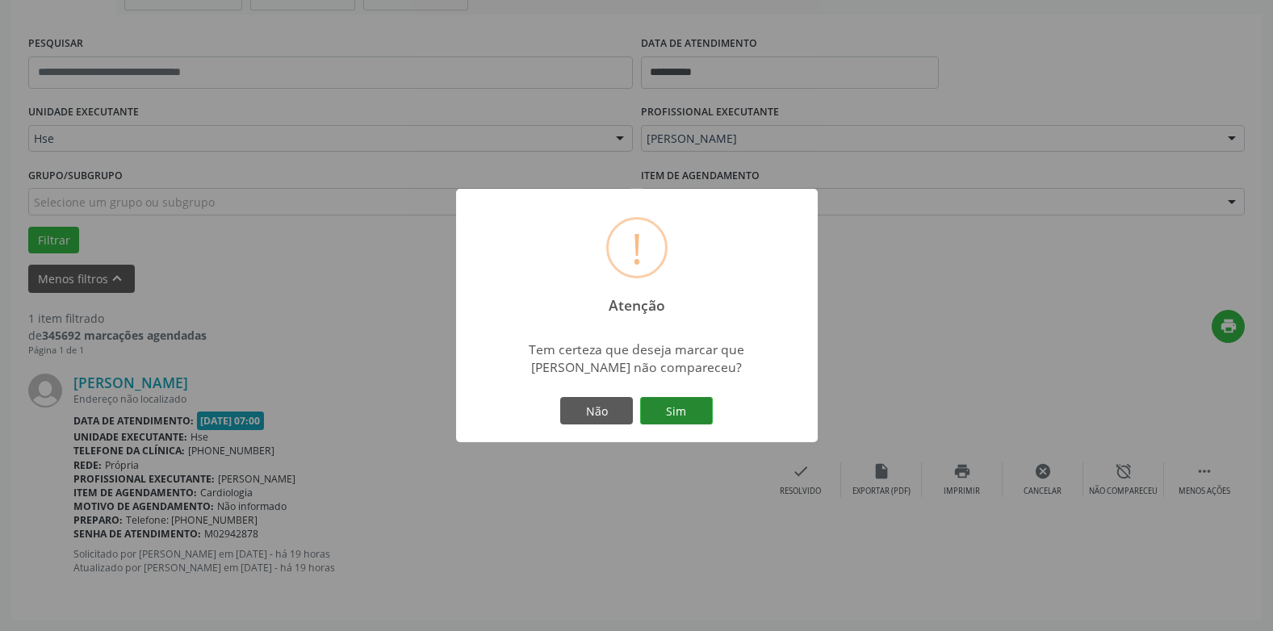
click at [656, 416] on button "Sim" at bounding box center [676, 410] width 73 height 27
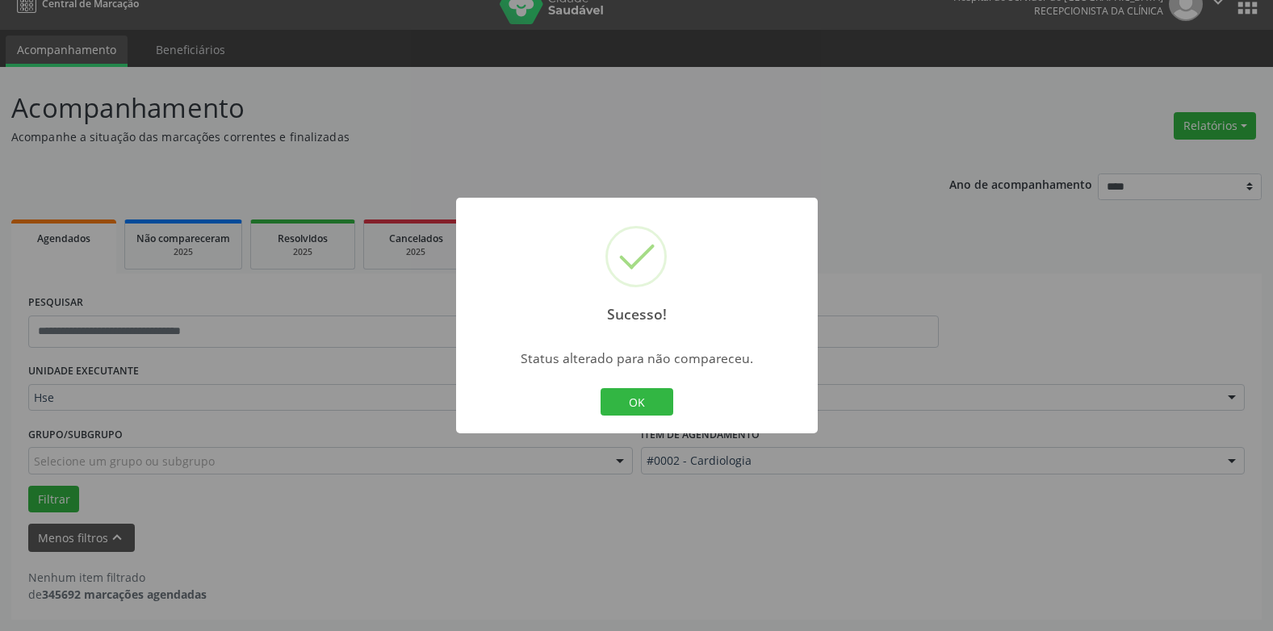
scroll to position [22, 0]
drag, startPoint x: 644, startPoint y: 390, endPoint x: 696, endPoint y: 374, distance: 54.1
click at [647, 390] on button "OK" at bounding box center [636, 401] width 73 height 27
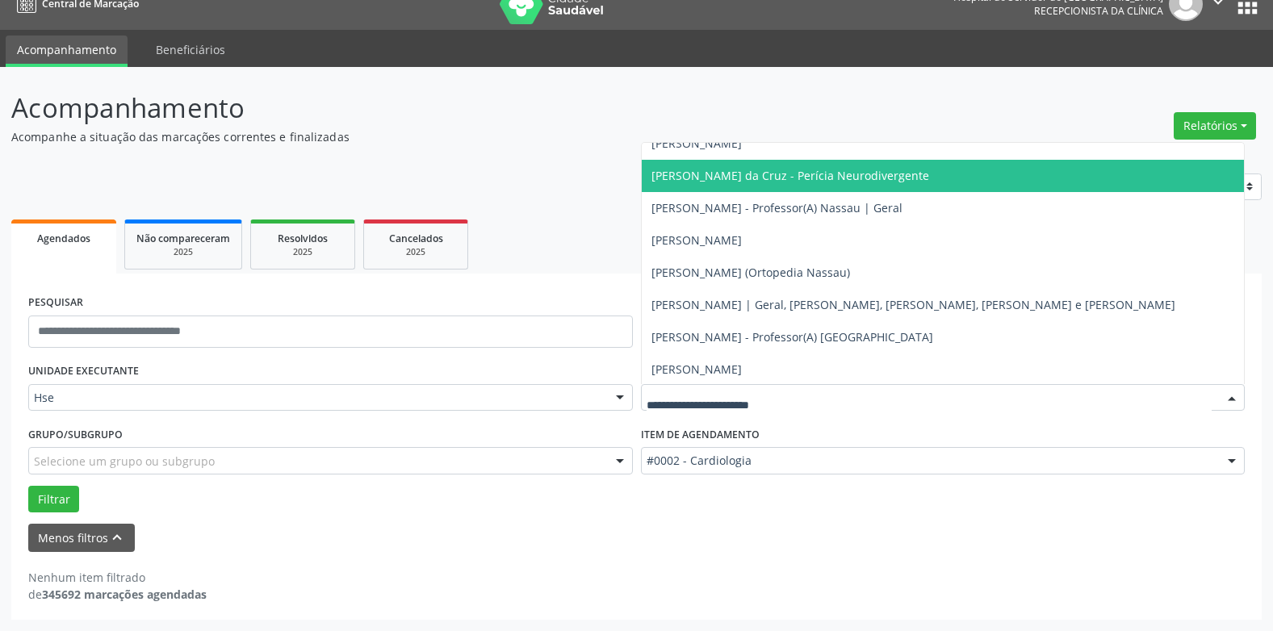
scroll to position [242, 0]
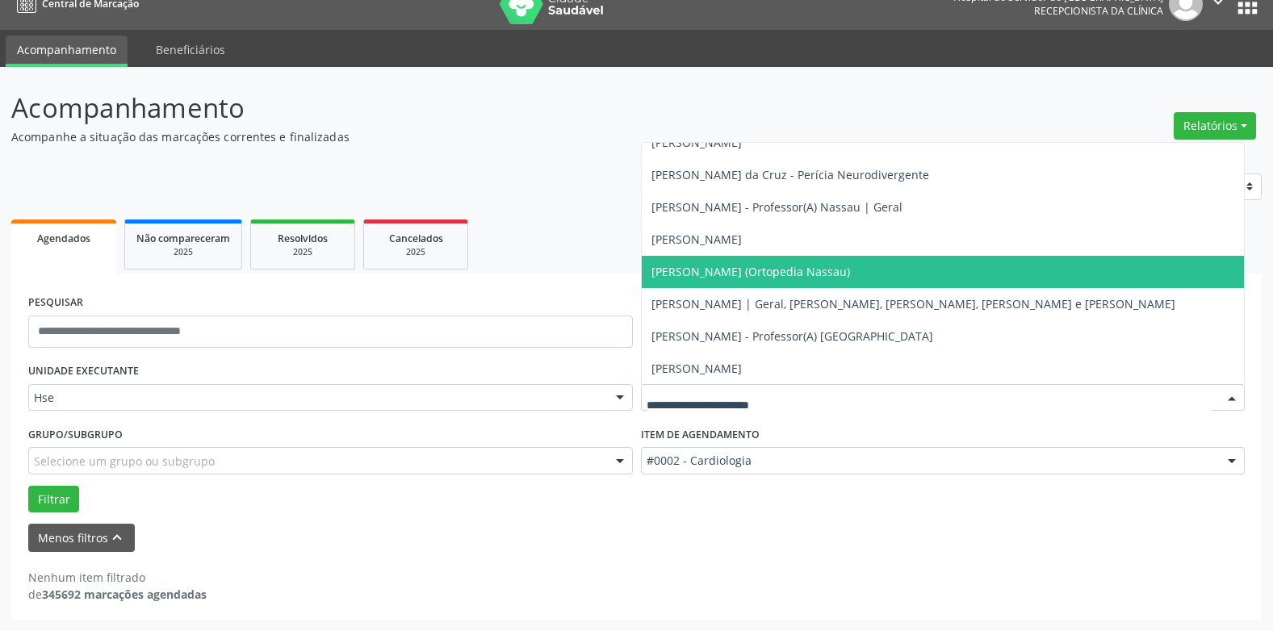
click at [765, 270] on span "[PERSON_NAME] (Ortopedia Nassau)" at bounding box center [750, 271] width 199 height 15
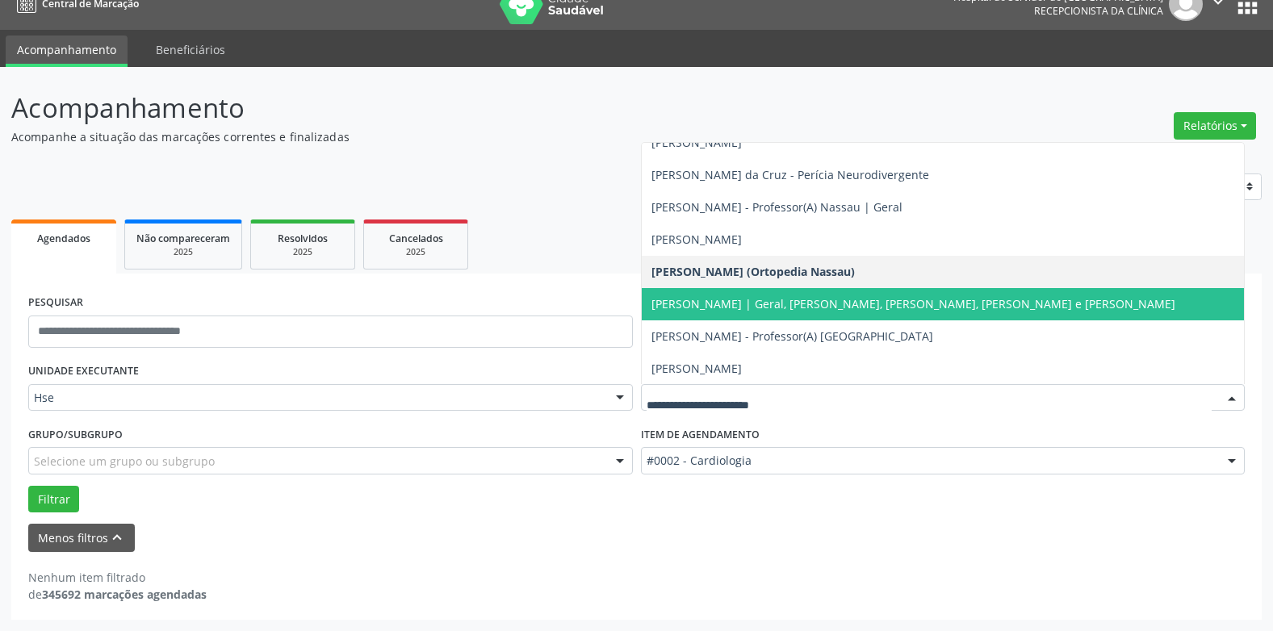
click at [789, 295] on span "[PERSON_NAME] | Geral, [PERSON_NAME], [PERSON_NAME], [PERSON_NAME] e [PERSON_NA…" at bounding box center [943, 304] width 603 height 32
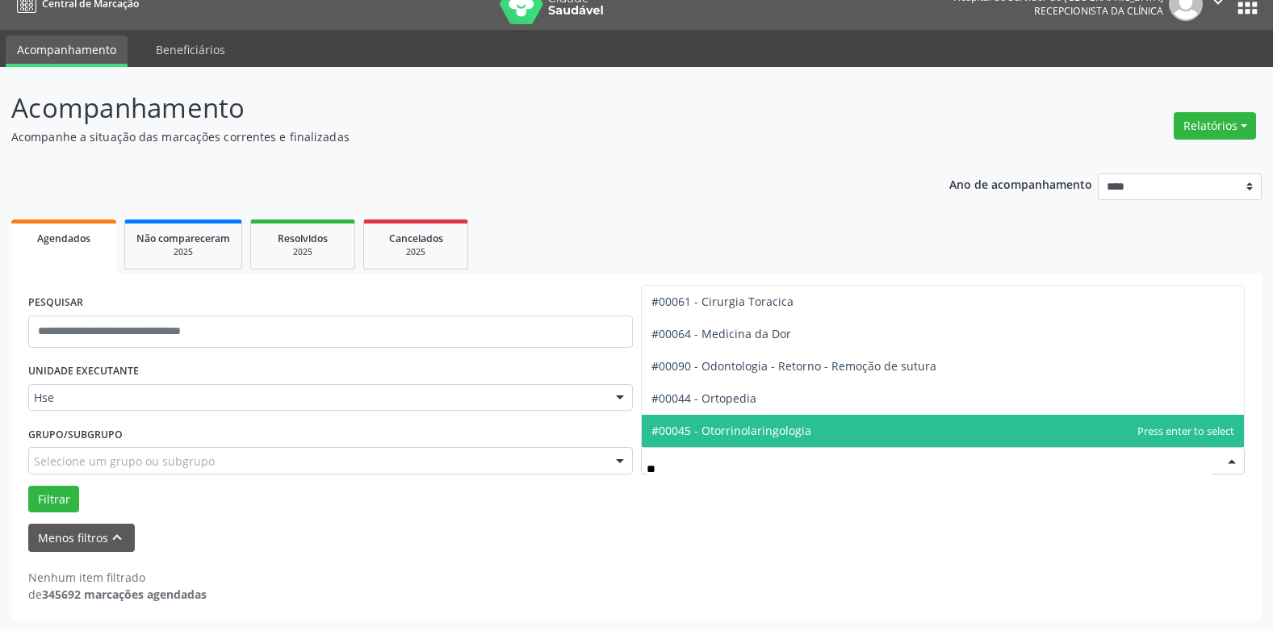
type input "***"
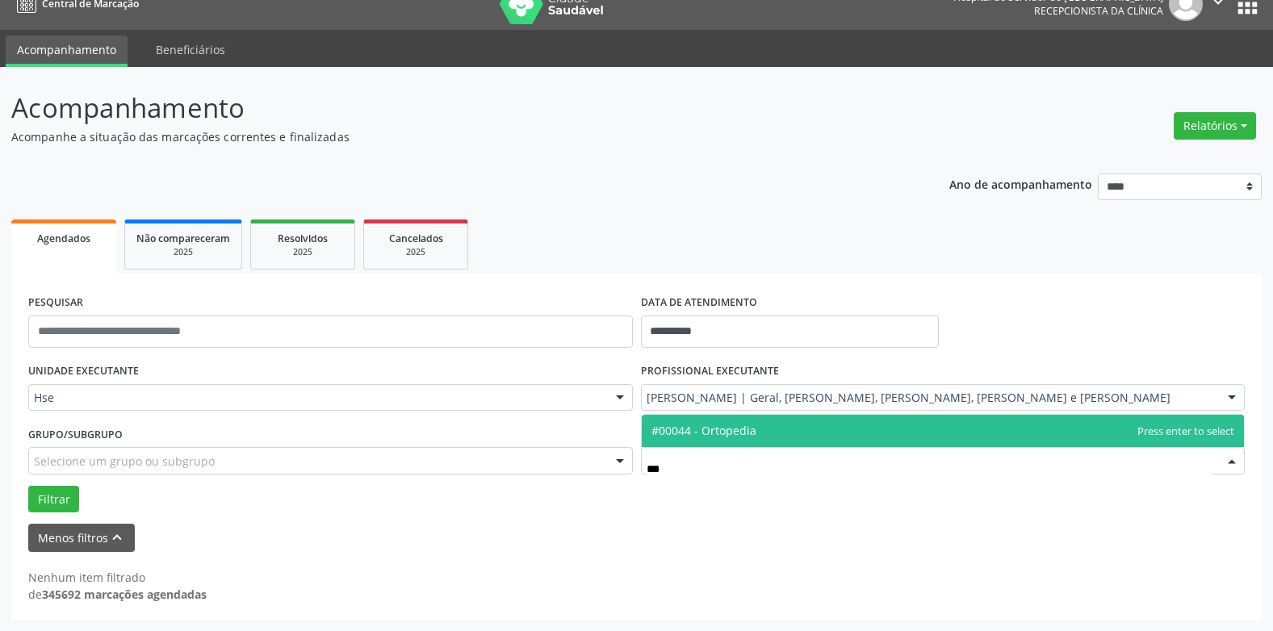
click at [767, 438] on span "#00044 - Ortopedia" at bounding box center [943, 431] width 603 height 32
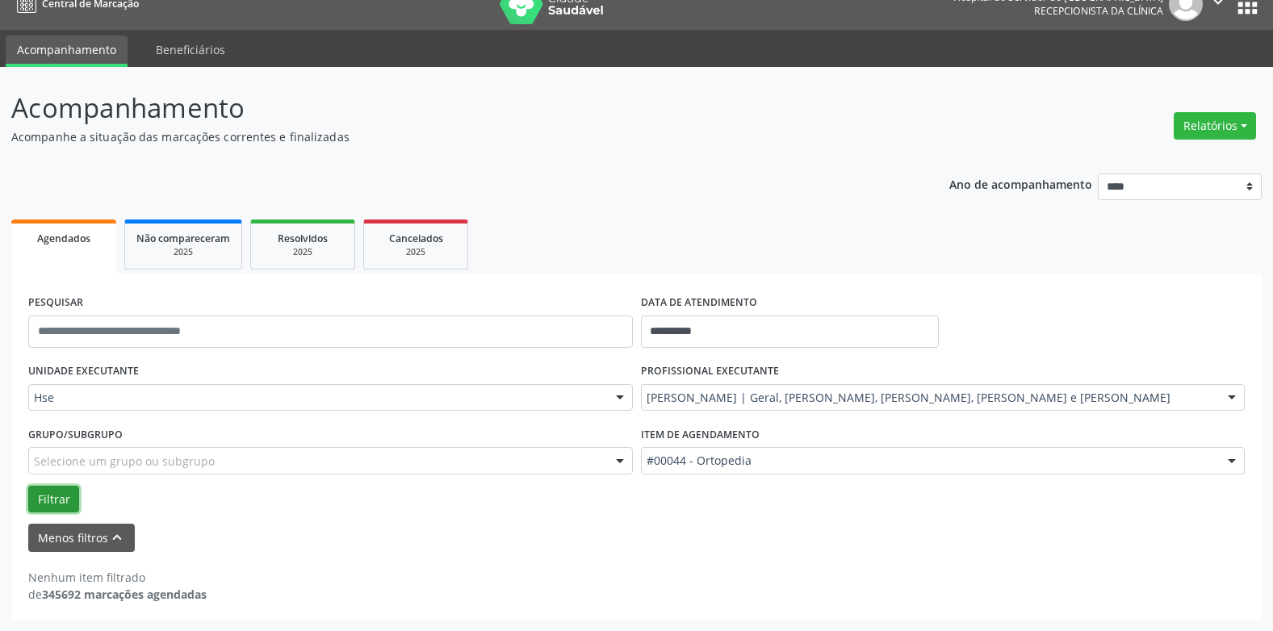
click at [48, 496] on button "Filtrar" at bounding box center [53, 499] width 51 height 27
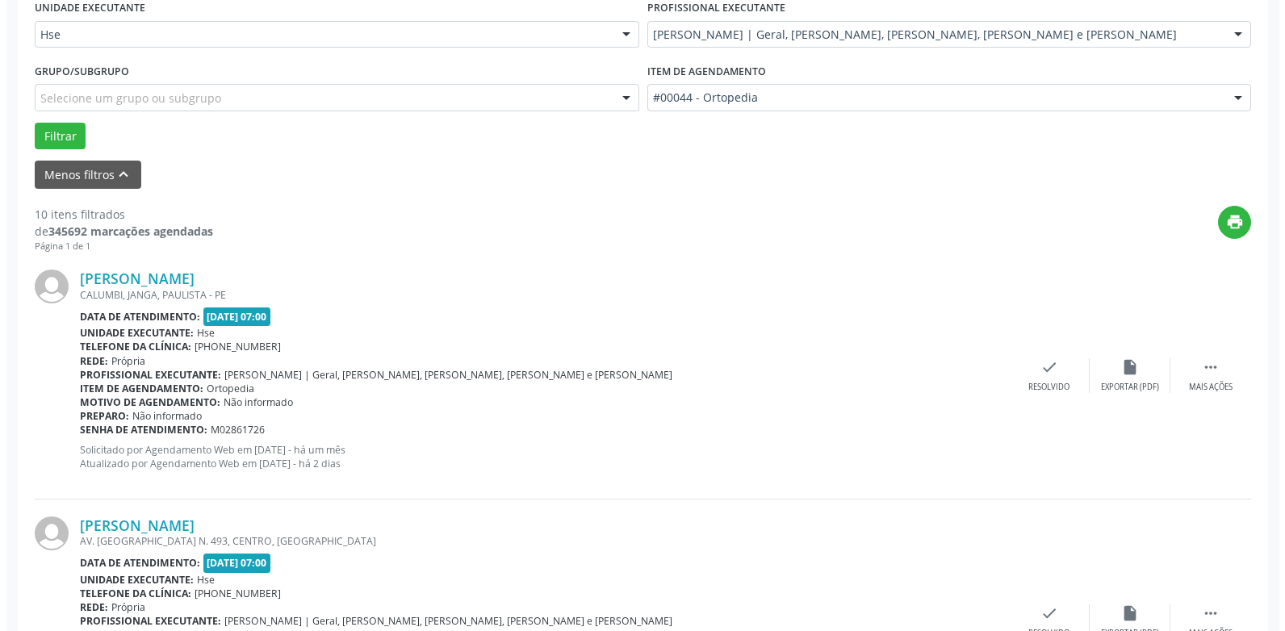
scroll to position [425, 0]
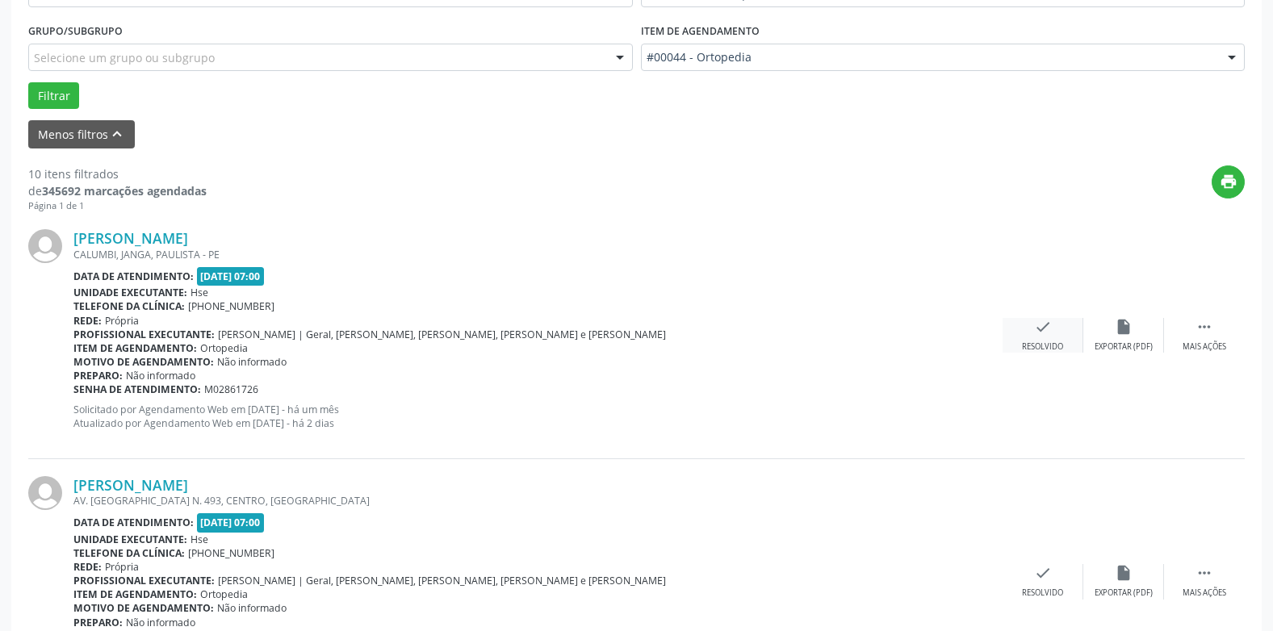
click at [1034, 332] on icon "check" at bounding box center [1043, 327] width 18 height 18
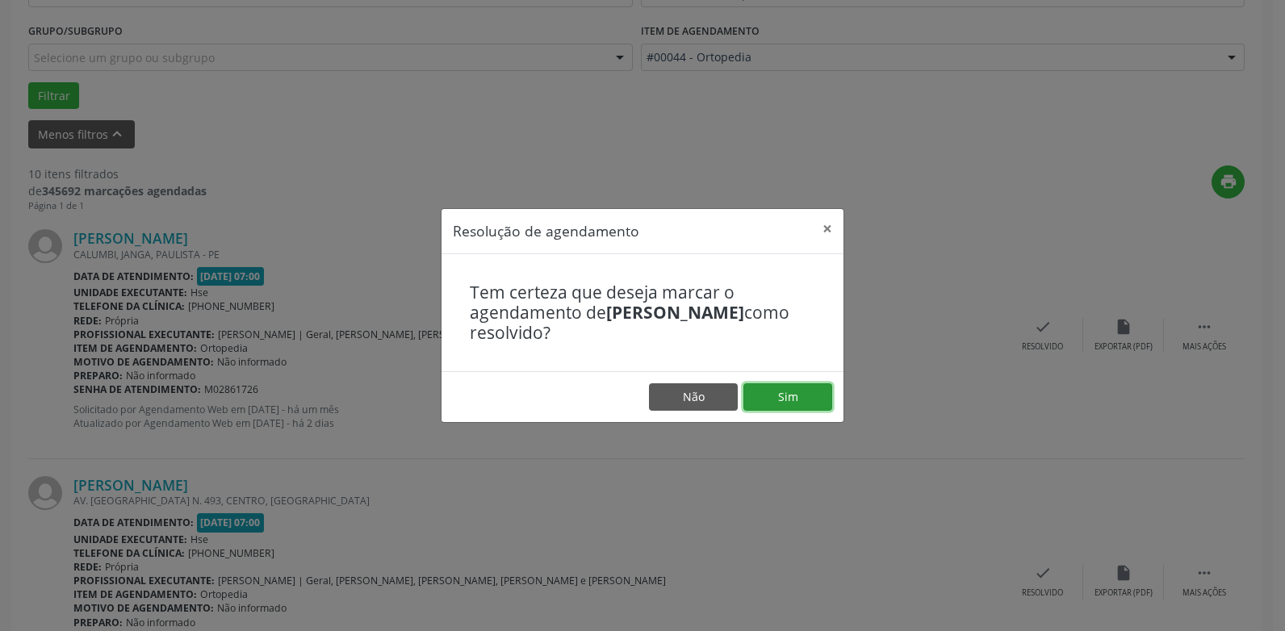
click at [781, 387] on button "Sim" at bounding box center [787, 396] width 89 height 27
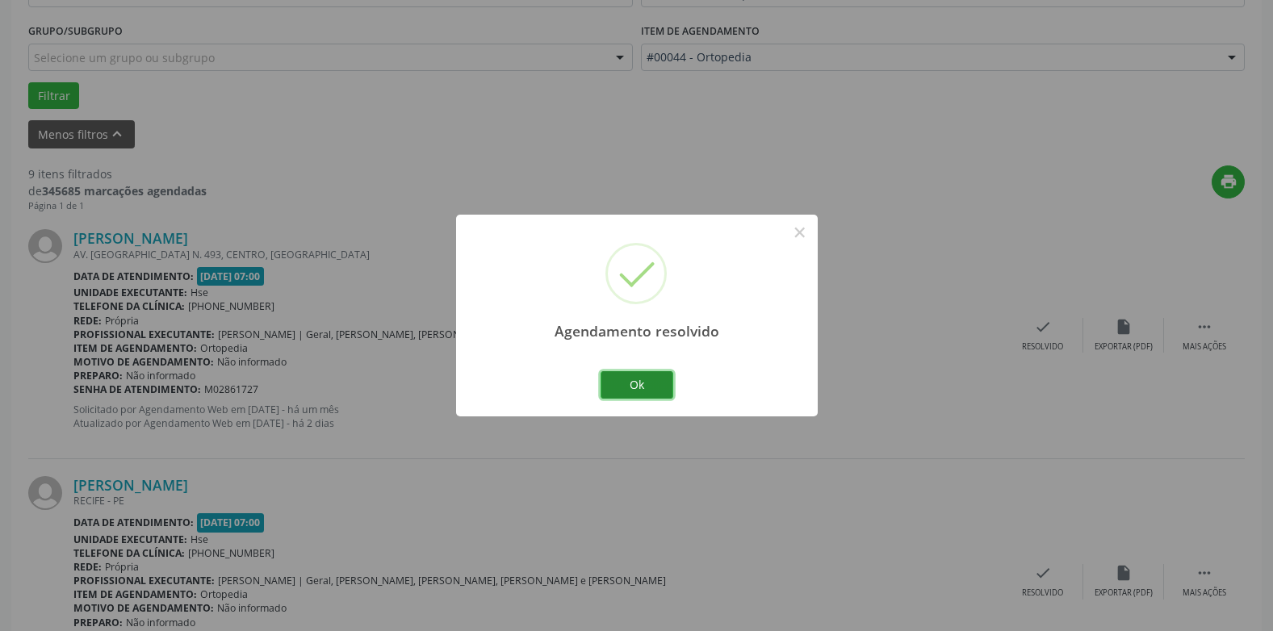
click at [632, 388] on button "Ok" at bounding box center [636, 384] width 73 height 27
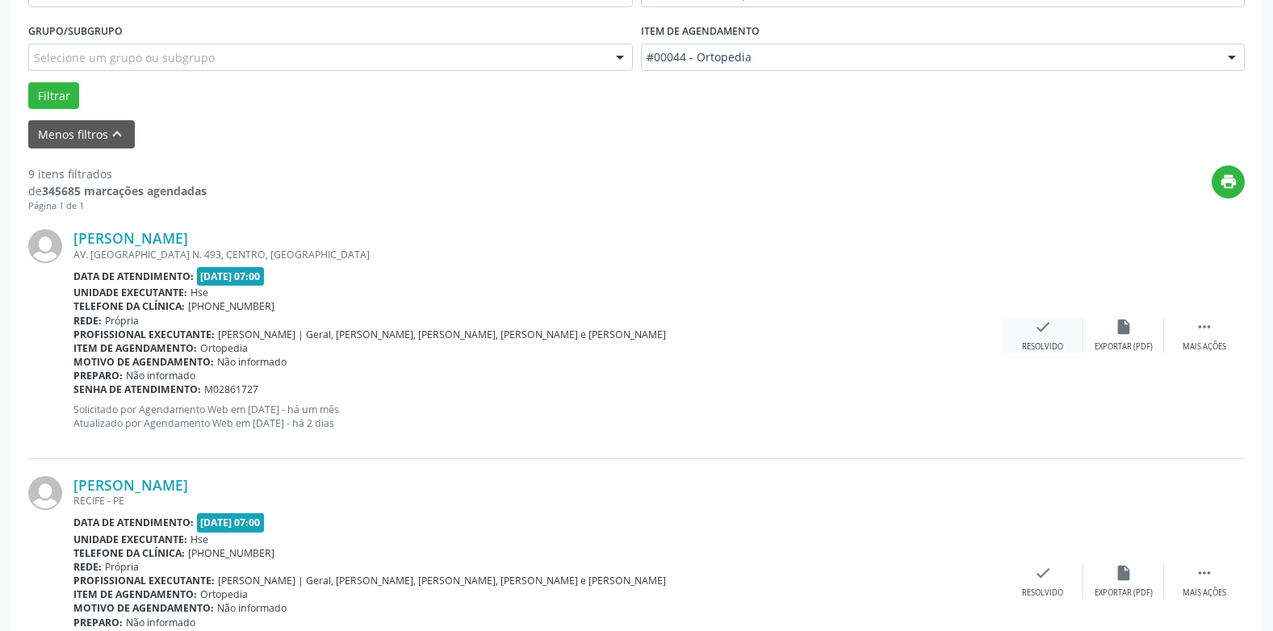
click at [1022, 328] on div "check Resolvido" at bounding box center [1042, 335] width 81 height 35
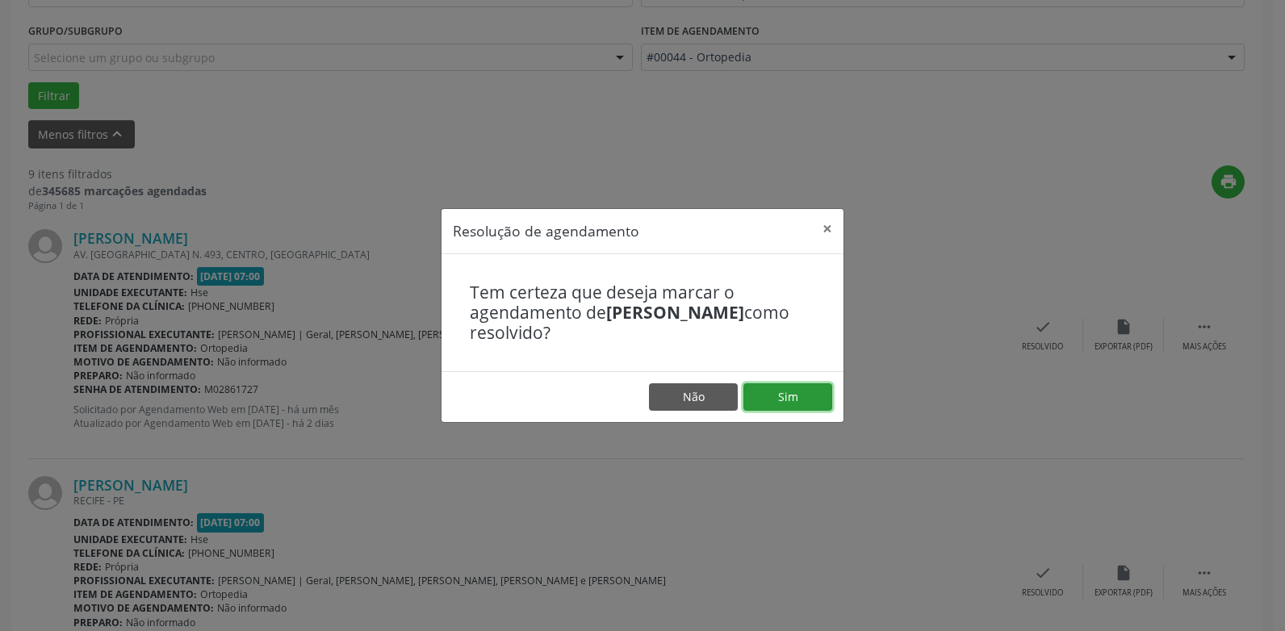
click at [793, 391] on button "Sim" at bounding box center [787, 396] width 89 height 27
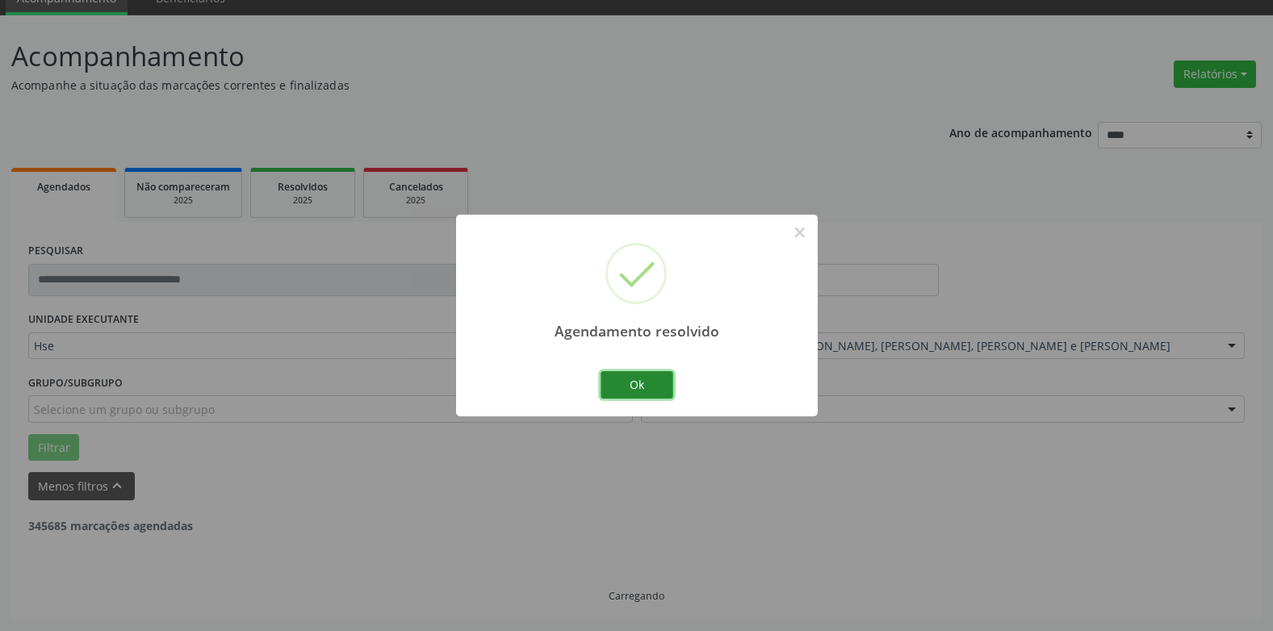
click at [644, 380] on button "Ok" at bounding box center [636, 384] width 73 height 27
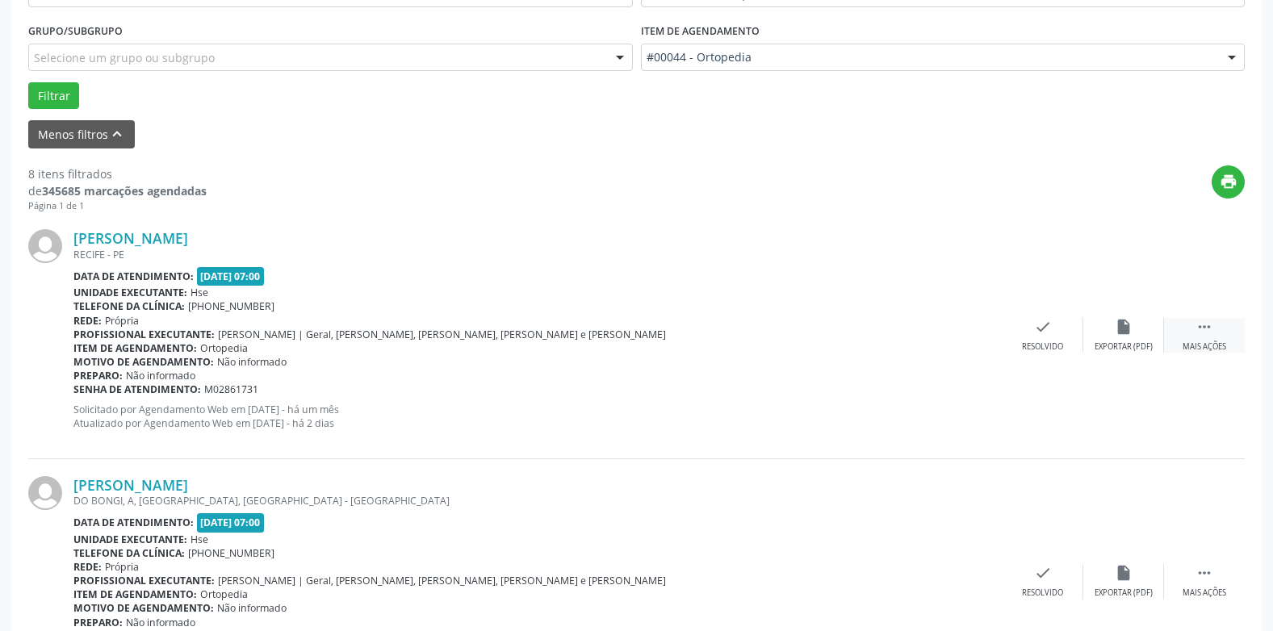
click at [1184, 336] on div " Mais ações" at bounding box center [1204, 335] width 81 height 35
click at [1136, 341] on div "alarm_off Não compareceu" at bounding box center [1123, 335] width 81 height 35
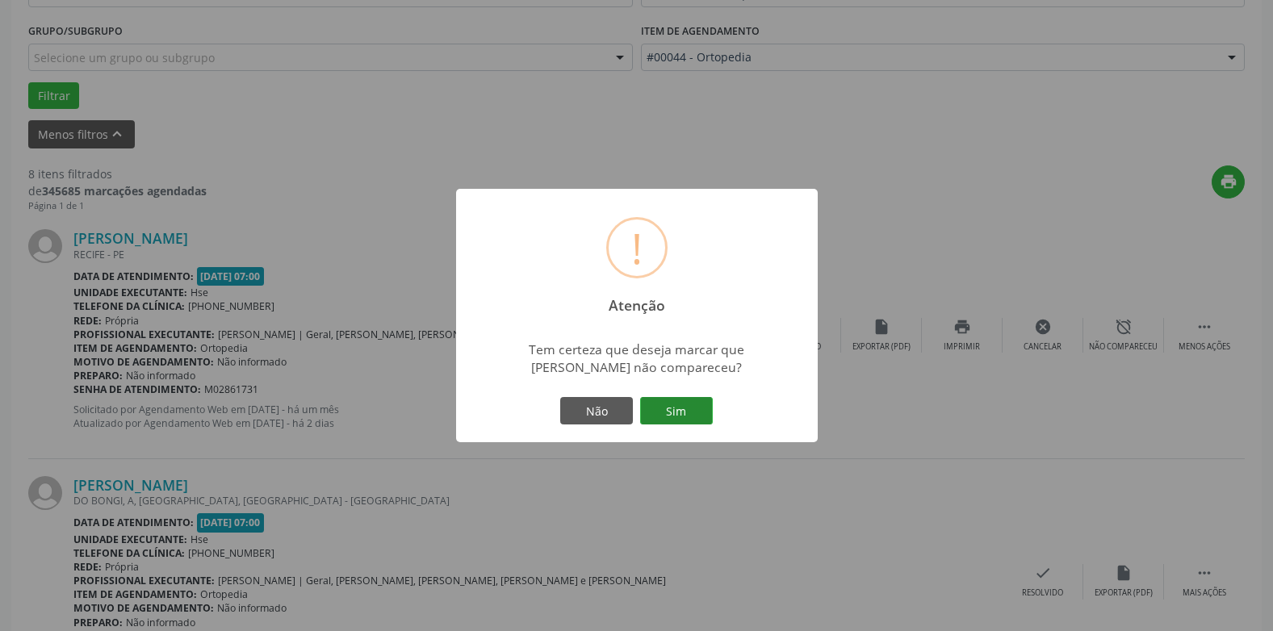
click at [674, 406] on button "Sim" at bounding box center [676, 410] width 73 height 27
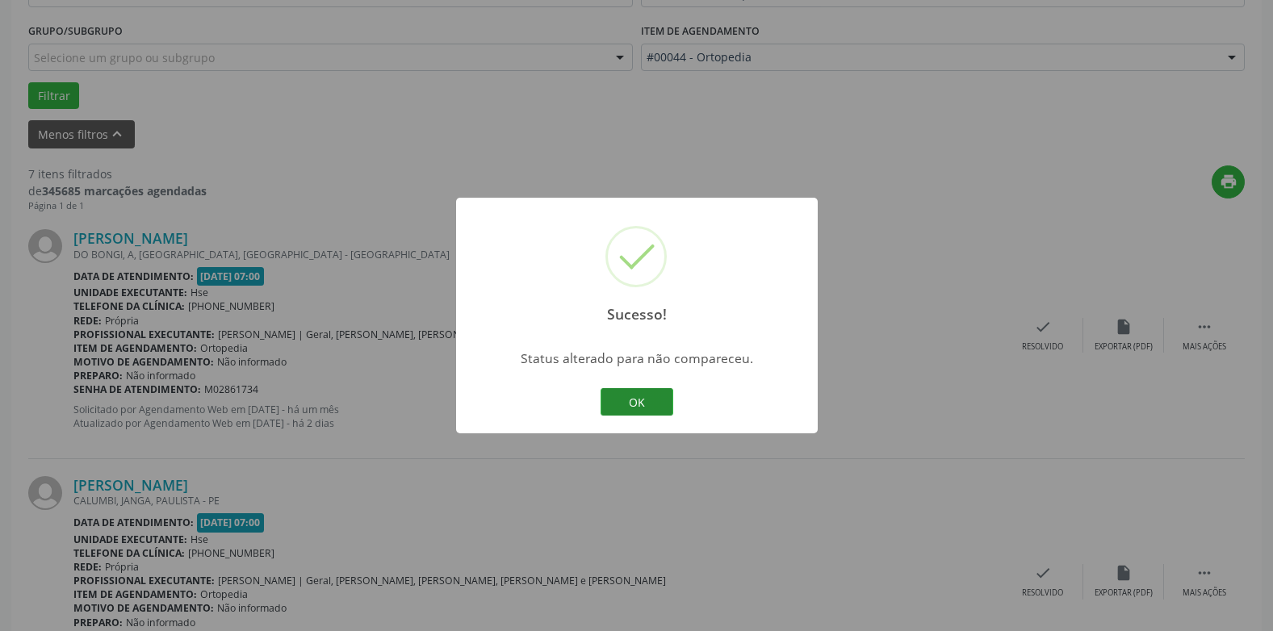
click at [618, 395] on button "OK" at bounding box center [636, 401] width 73 height 27
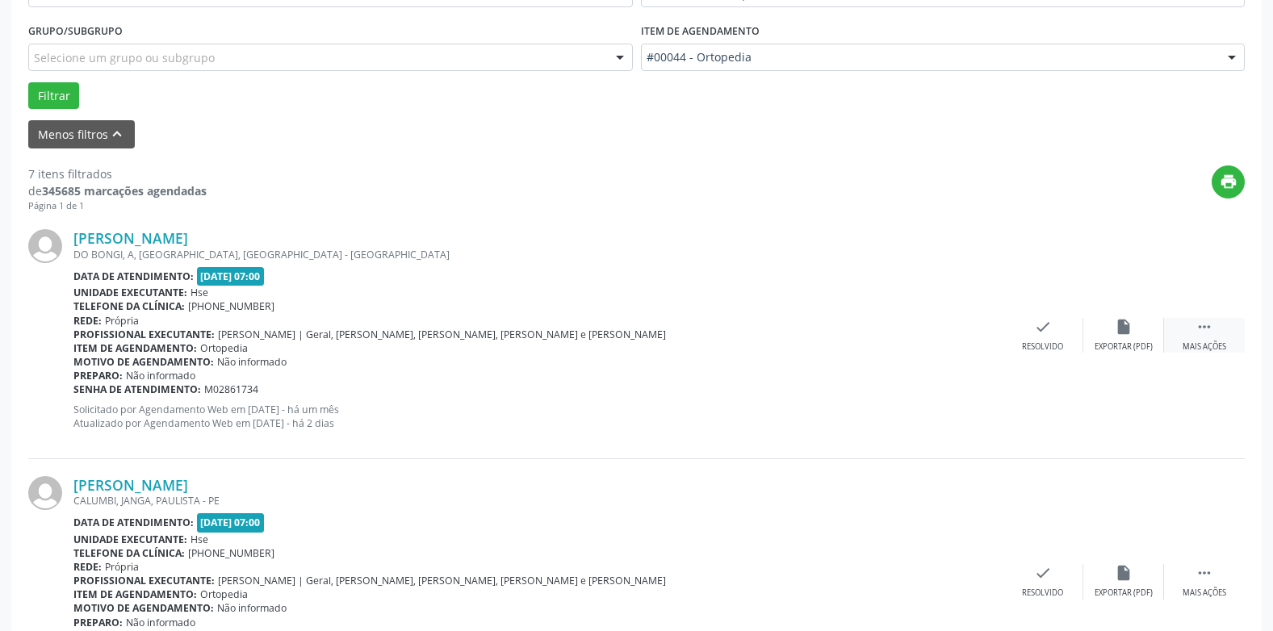
click at [1193, 337] on div " Mais ações" at bounding box center [1204, 335] width 81 height 35
click at [1119, 337] on div "alarm_off Não compareceu" at bounding box center [1123, 335] width 81 height 35
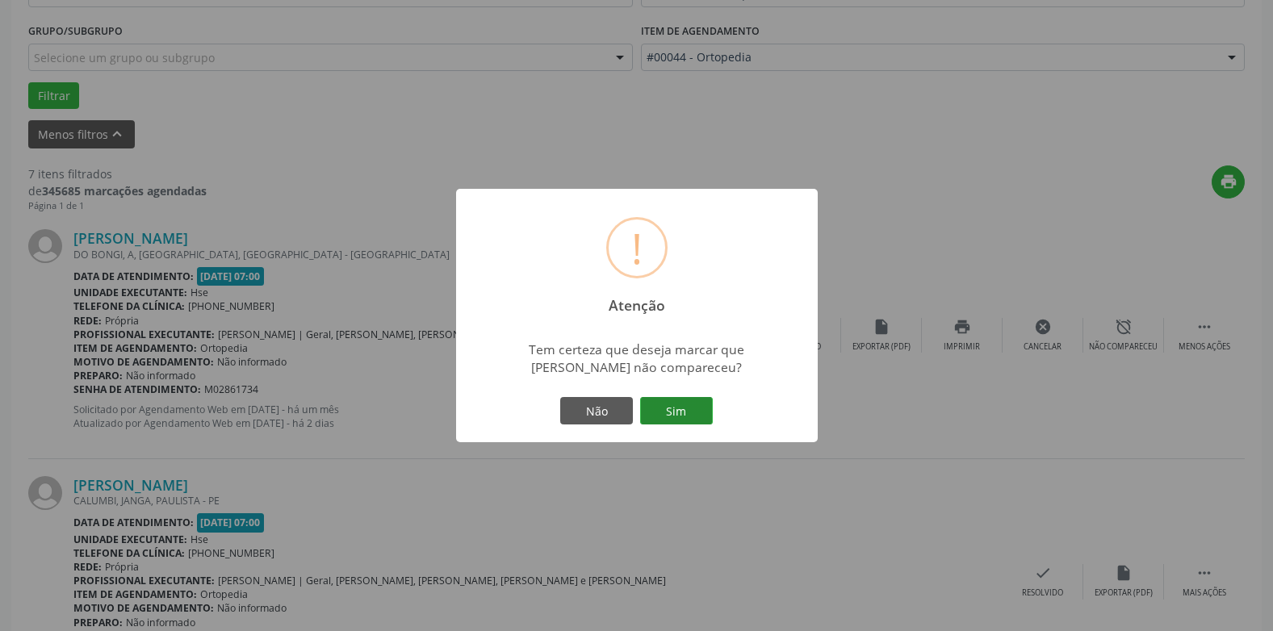
click at [686, 408] on button "Sim" at bounding box center [676, 410] width 73 height 27
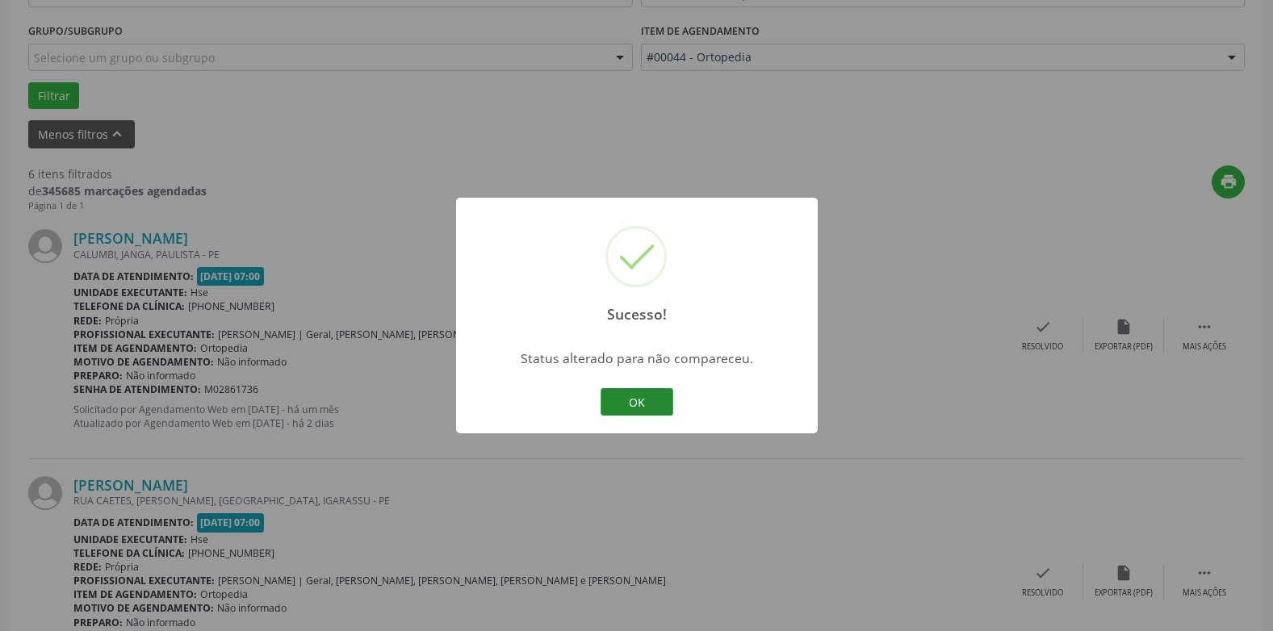
click at [649, 390] on button "OK" at bounding box center [636, 401] width 73 height 27
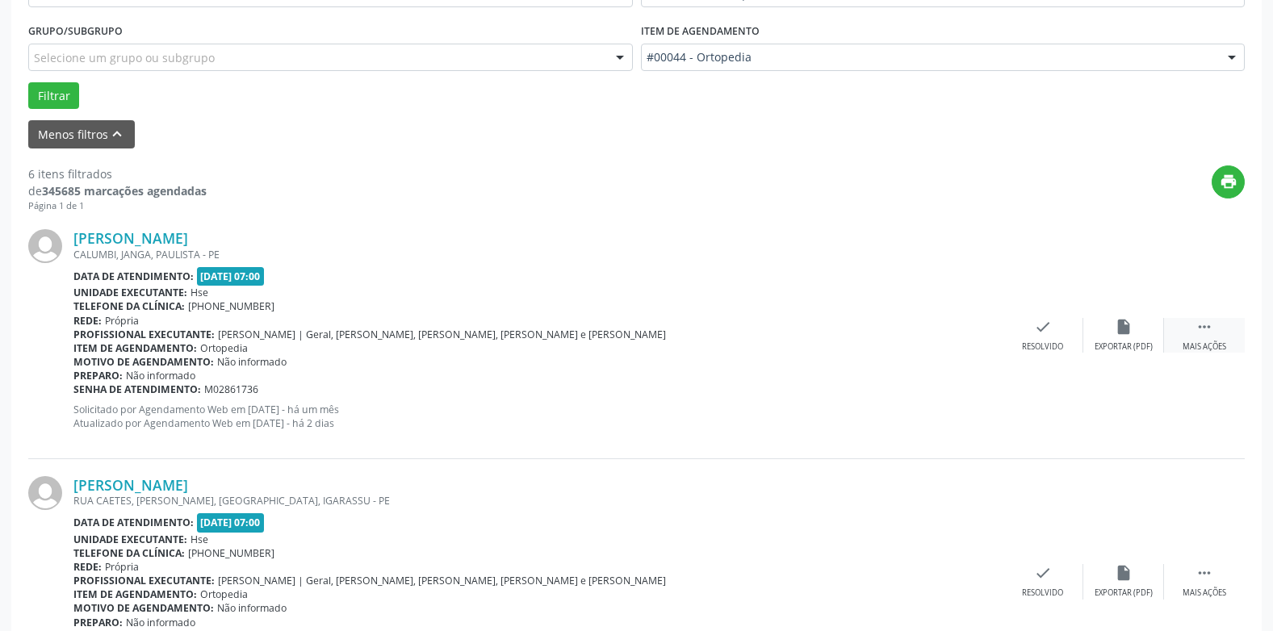
click at [1215, 334] on div " Mais ações" at bounding box center [1204, 335] width 81 height 35
click at [1139, 339] on div "alarm_off Não compareceu" at bounding box center [1123, 335] width 81 height 35
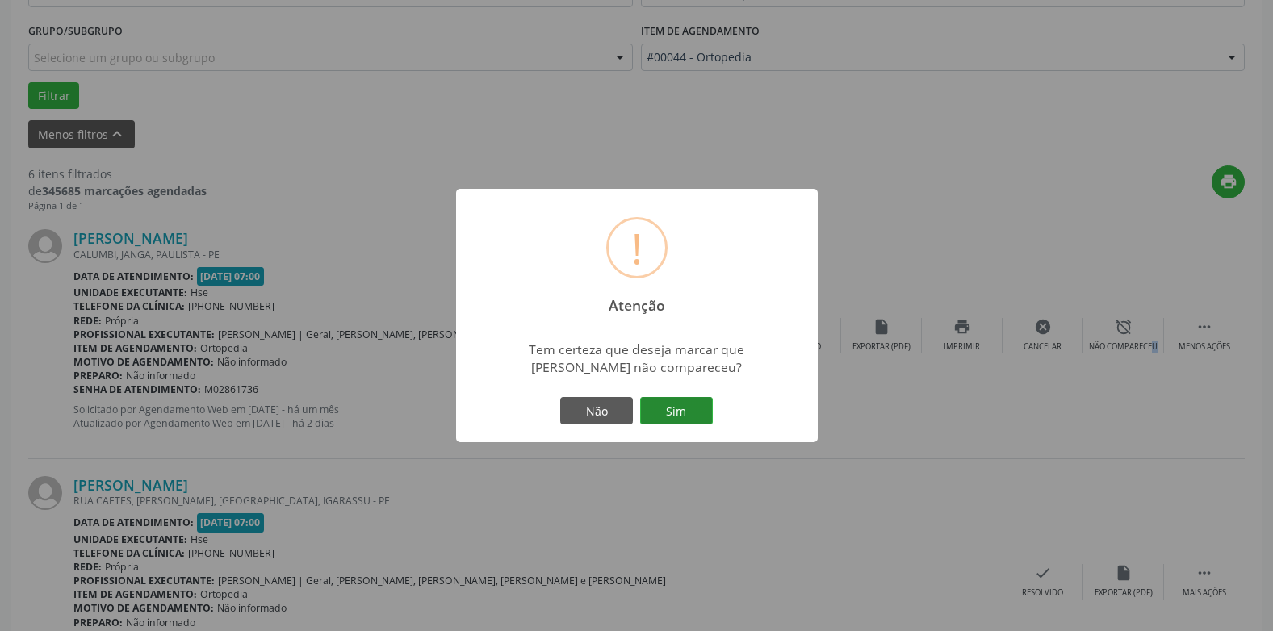
click at [680, 410] on button "Sim" at bounding box center [676, 410] width 73 height 27
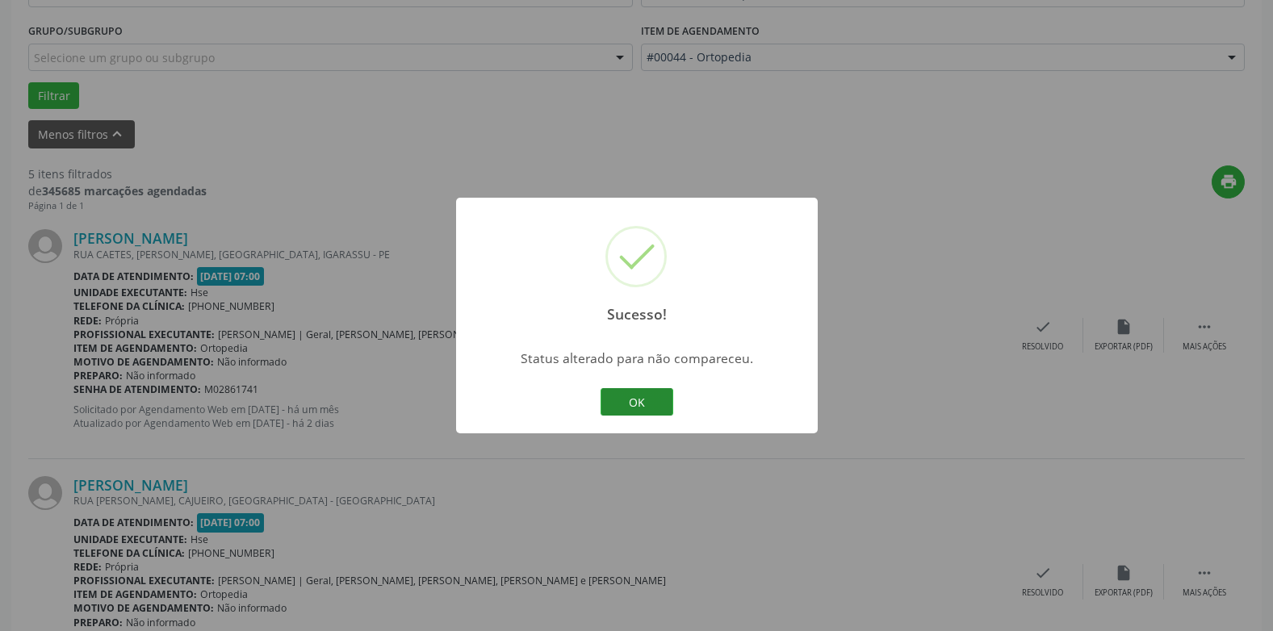
click at [637, 392] on button "OK" at bounding box center [636, 401] width 73 height 27
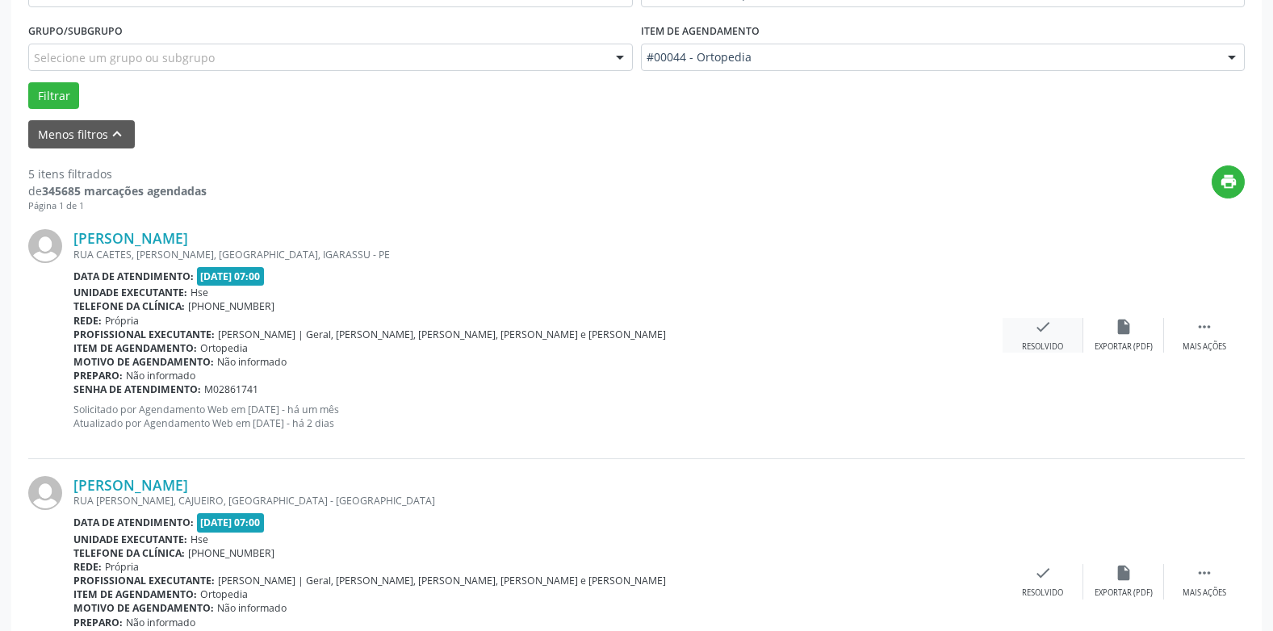
click at [1029, 336] on div "check Resolvido" at bounding box center [1042, 335] width 81 height 35
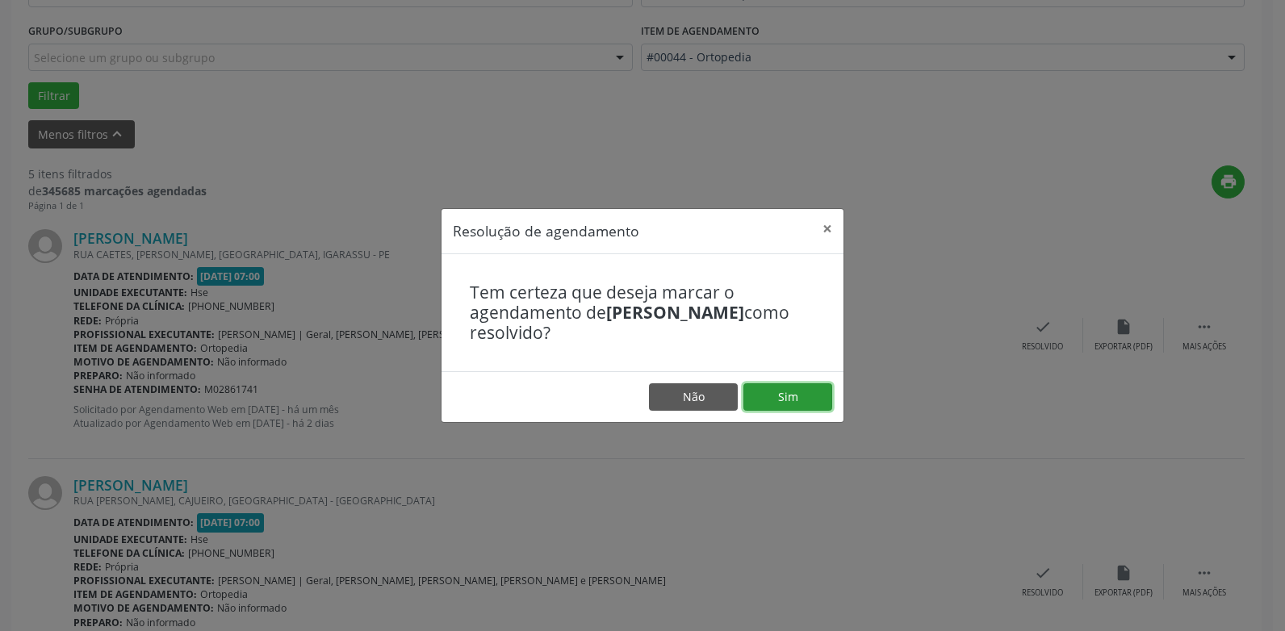
click at [794, 392] on button "Sim" at bounding box center [787, 396] width 89 height 27
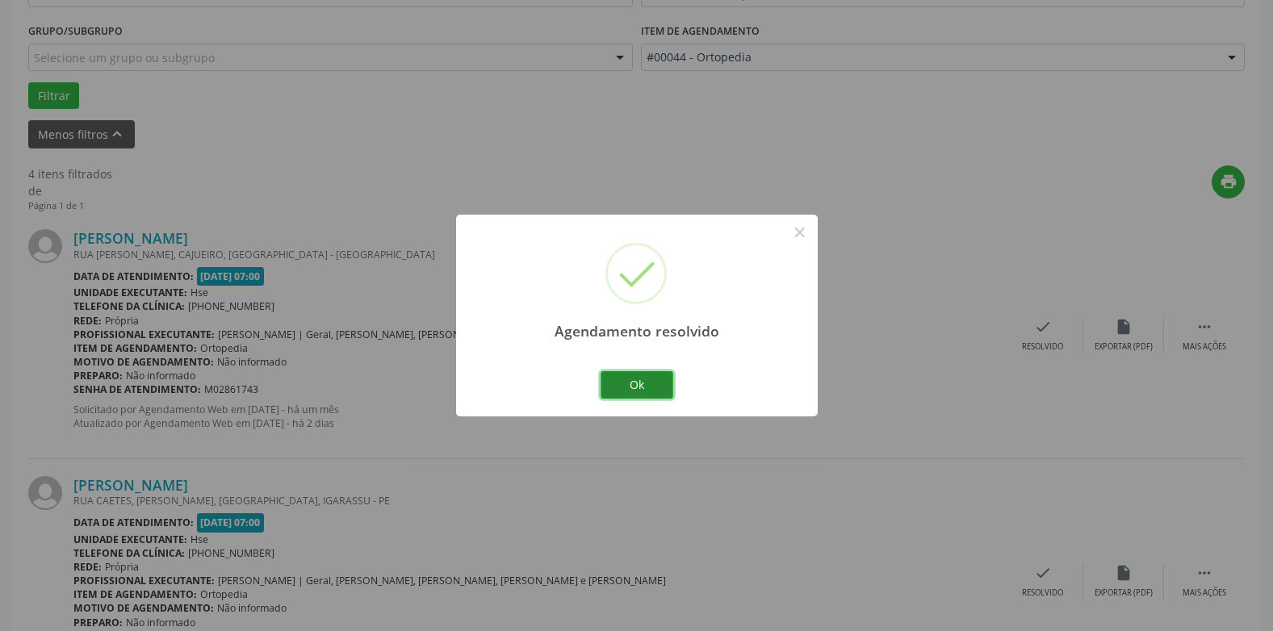
click at [650, 388] on button "Ok" at bounding box center [636, 384] width 73 height 27
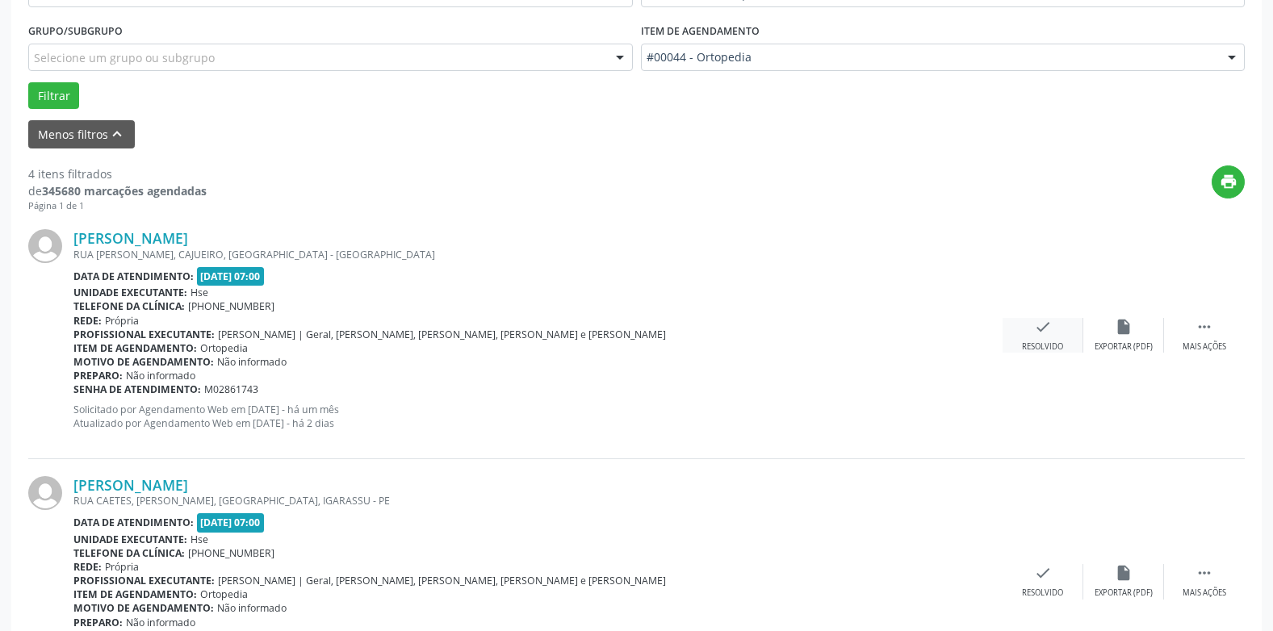
click at [1035, 337] on div "check Resolvido" at bounding box center [1042, 335] width 81 height 35
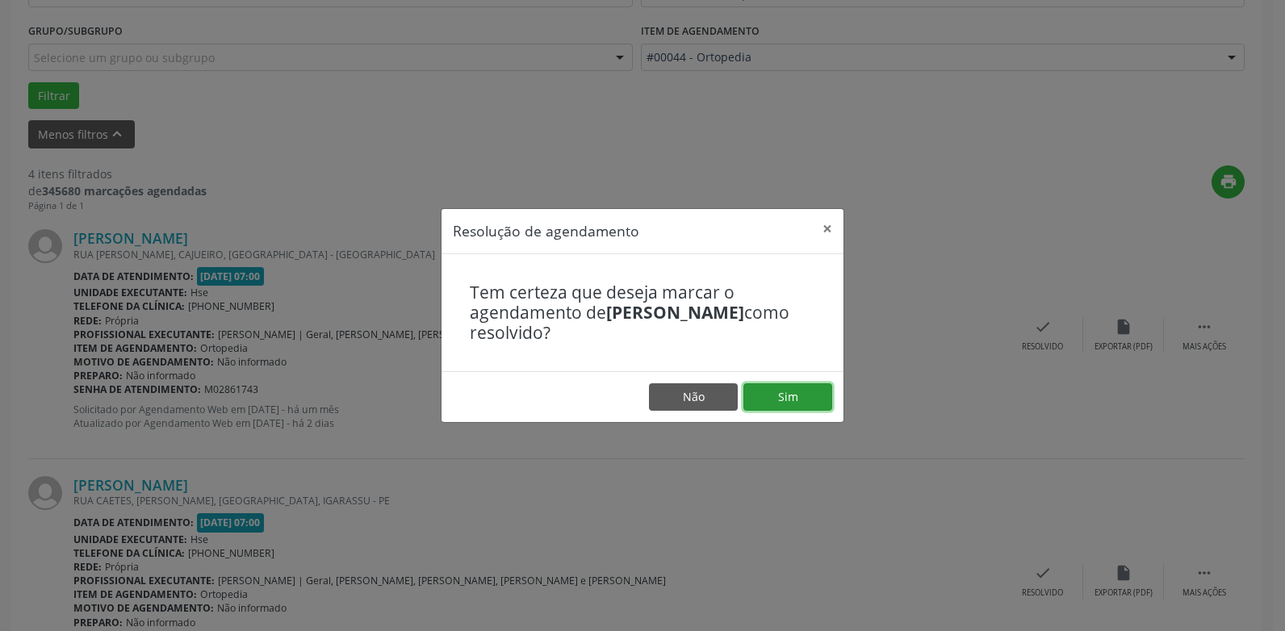
click at [811, 385] on button "Sim" at bounding box center [787, 396] width 89 height 27
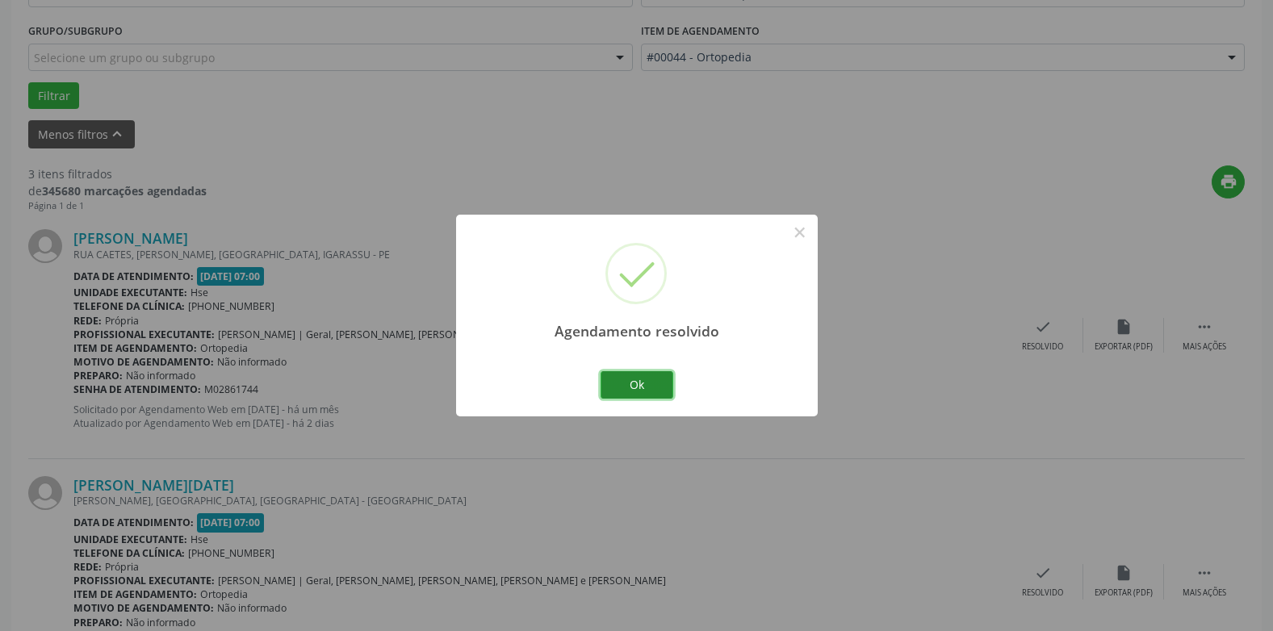
click at [665, 388] on button "Ok" at bounding box center [636, 384] width 73 height 27
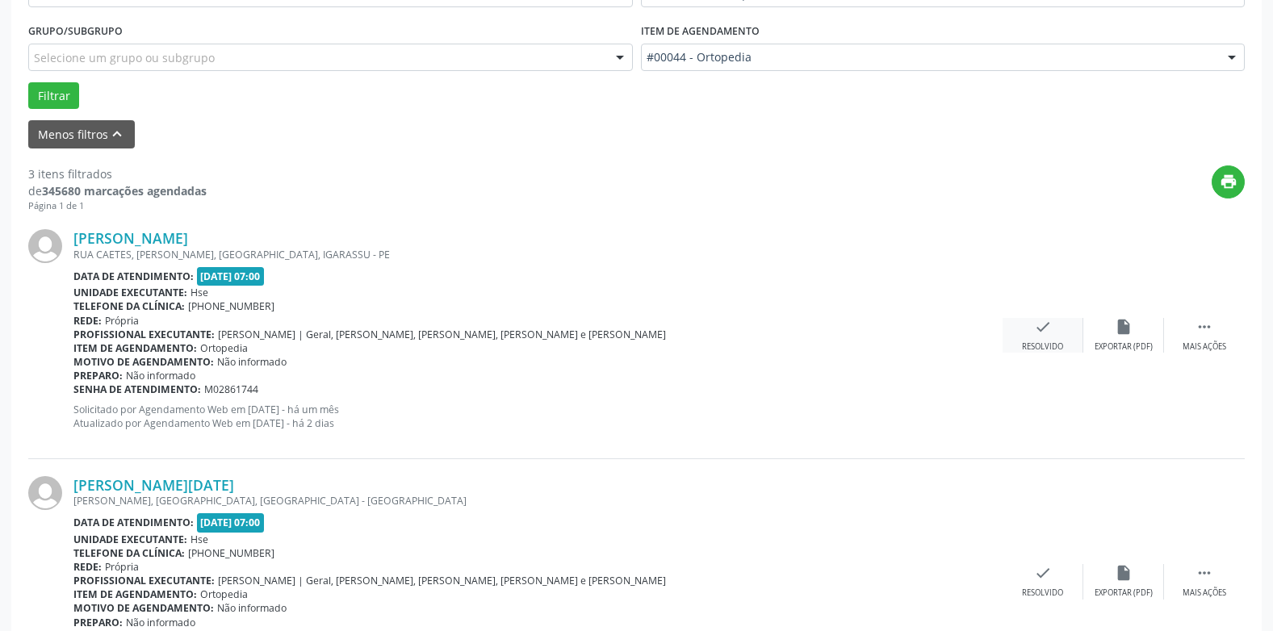
click at [1031, 328] on div "check Resolvido" at bounding box center [1042, 335] width 81 height 35
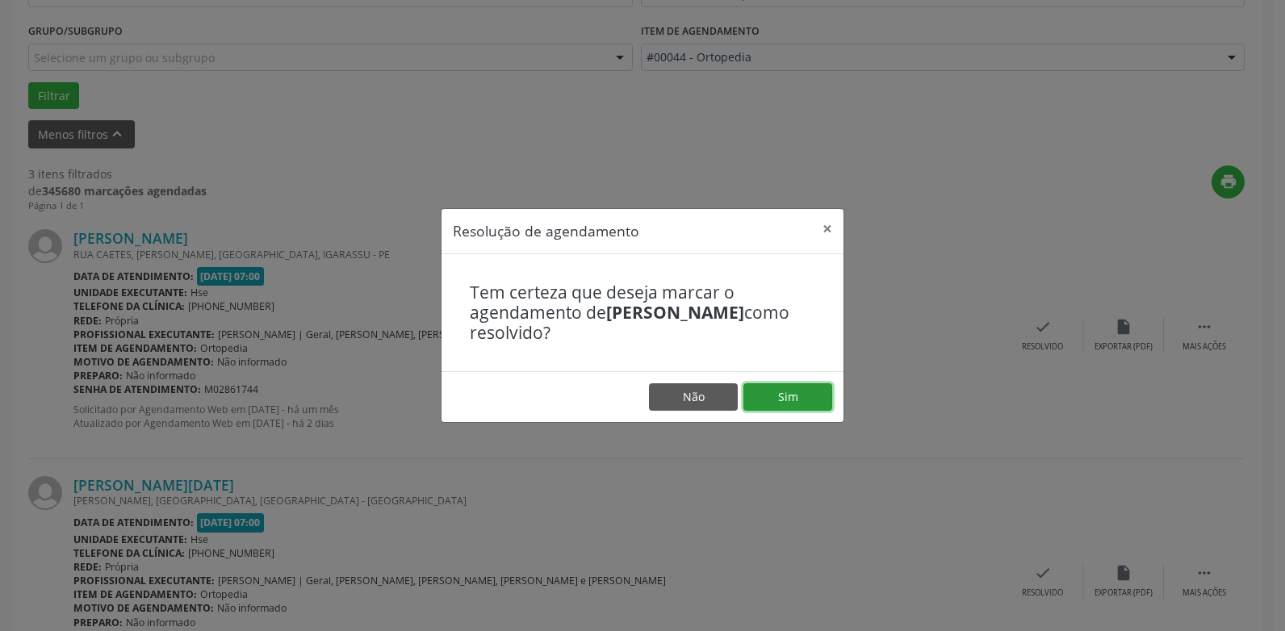
click at [794, 390] on button "Sim" at bounding box center [787, 396] width 89 height 27
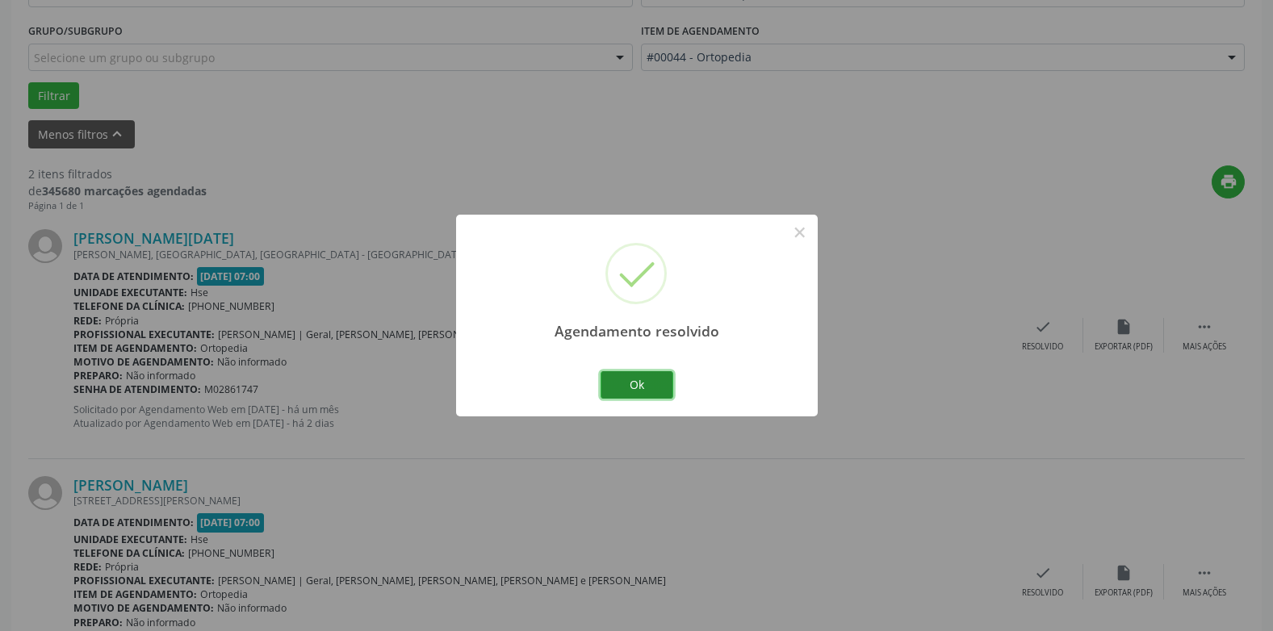
click at [622, 386] on button "Ok" at bounding box center [636, 384] width 73 height 27
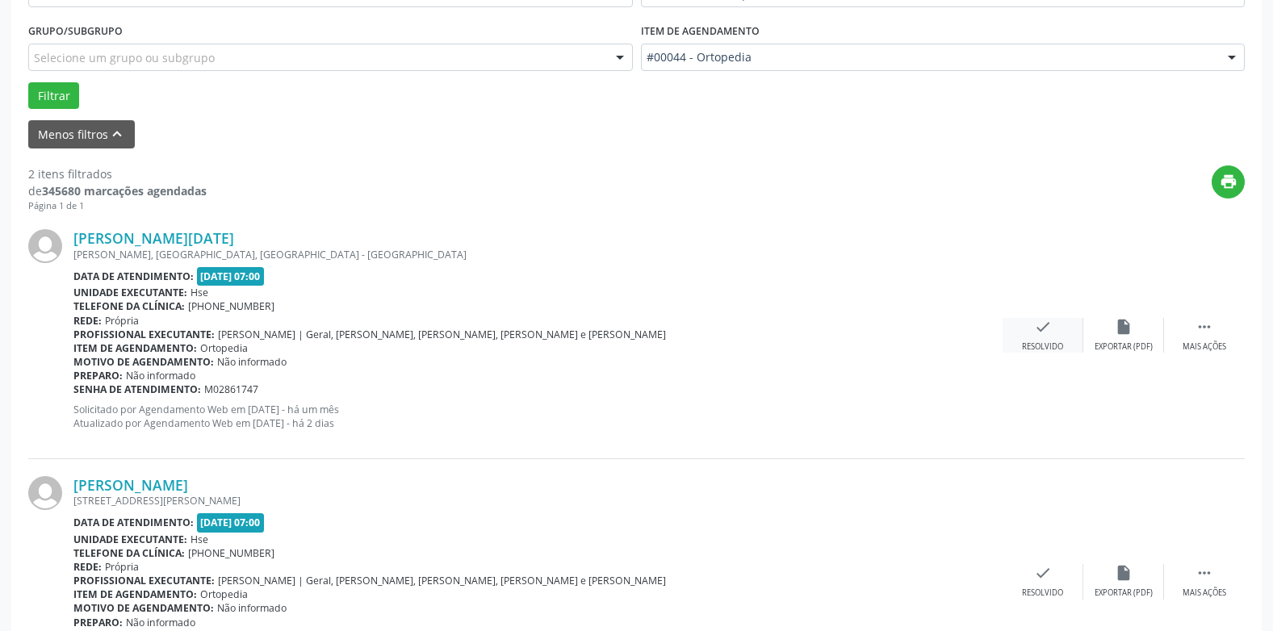
click at [1039, 323] on icon "check" at bounding box center [1043, 327] width 18 height 18
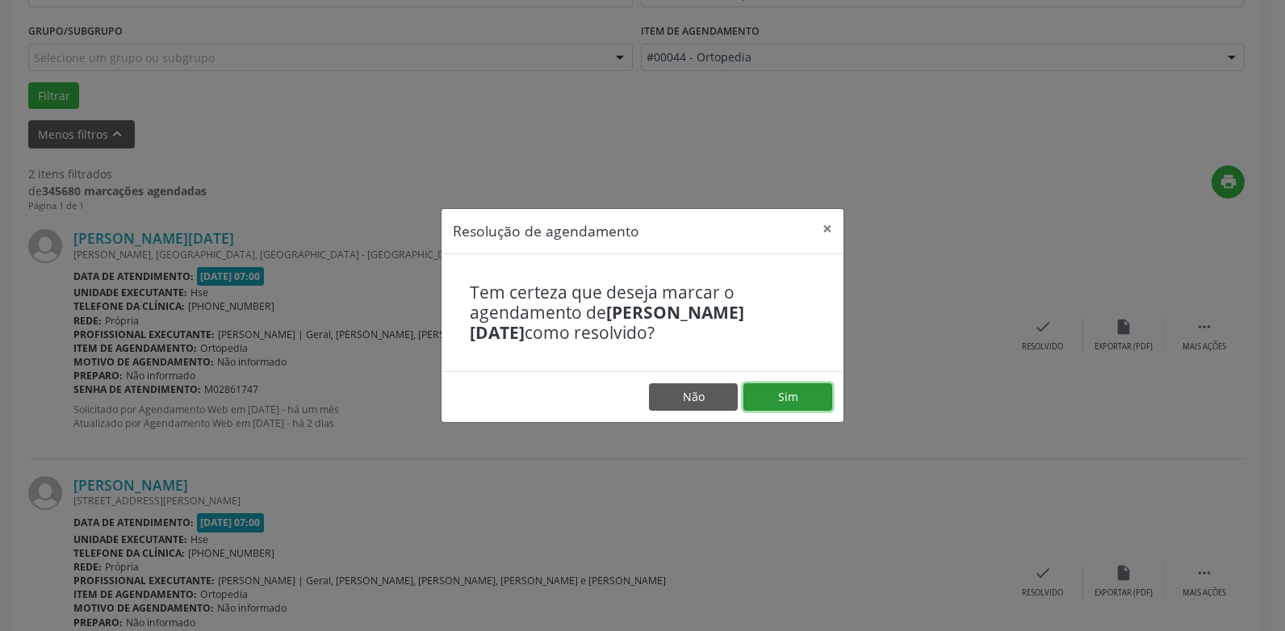
click at [774, 395] on button "Sim" at bounding box center [787, 396] width 89 height 27
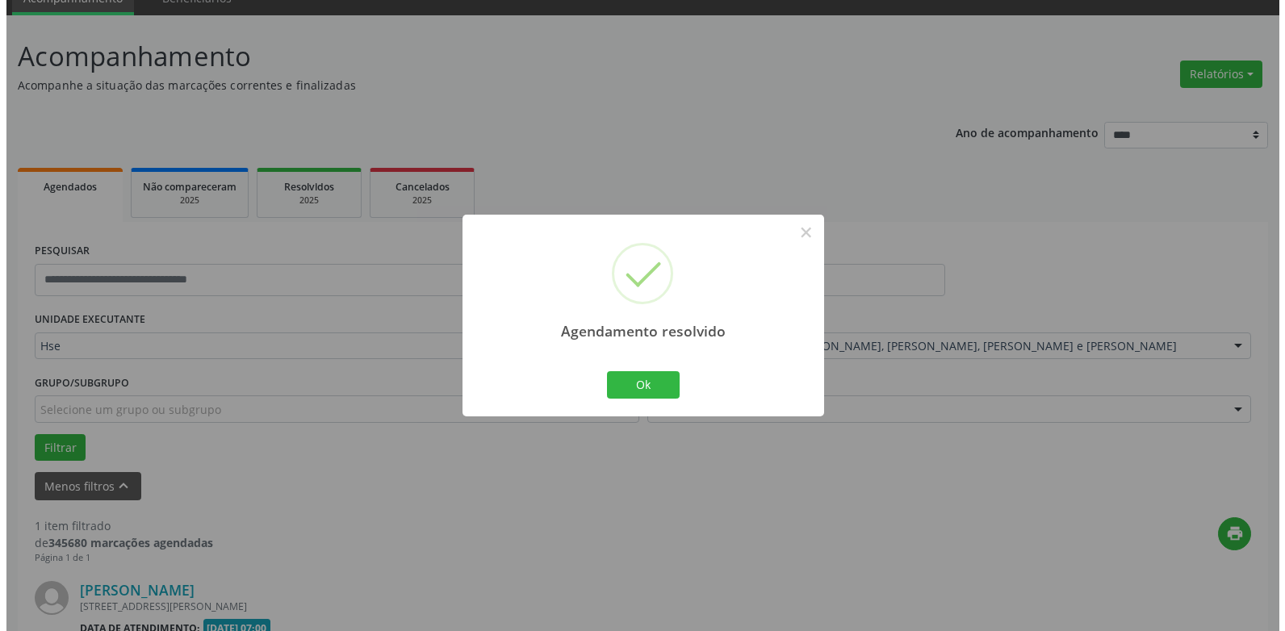
scroll to position [281, 0]
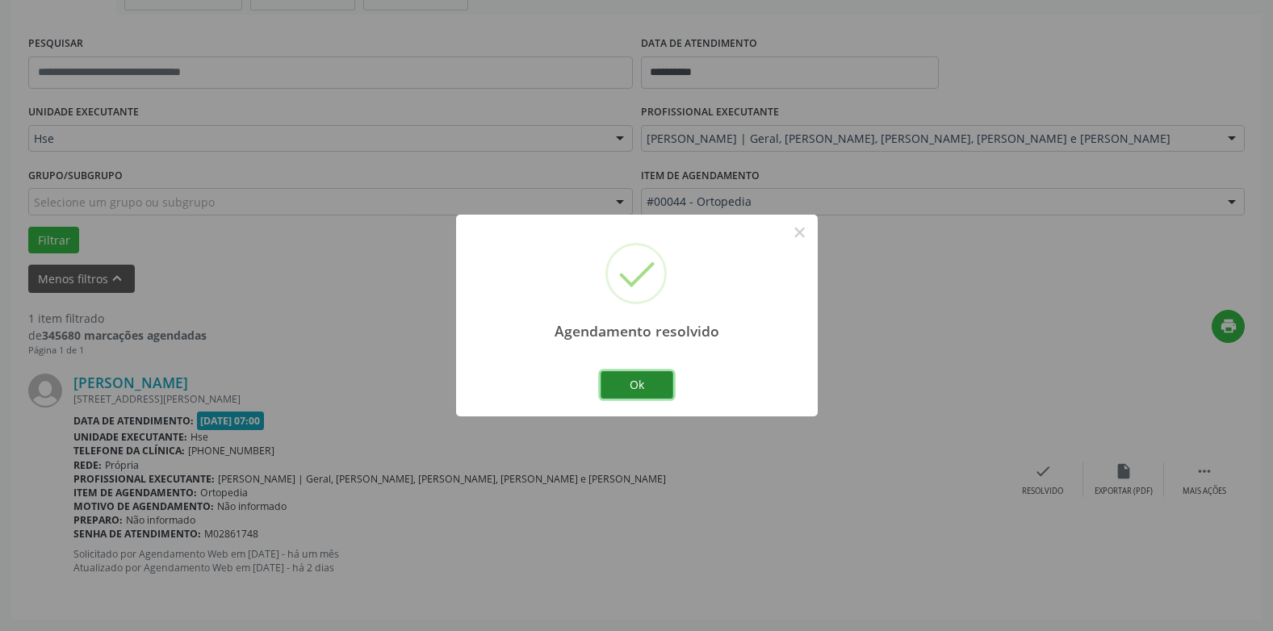
click at [665, 384] on button "Ok" at bounding box center [636, 384] width 73 height 27
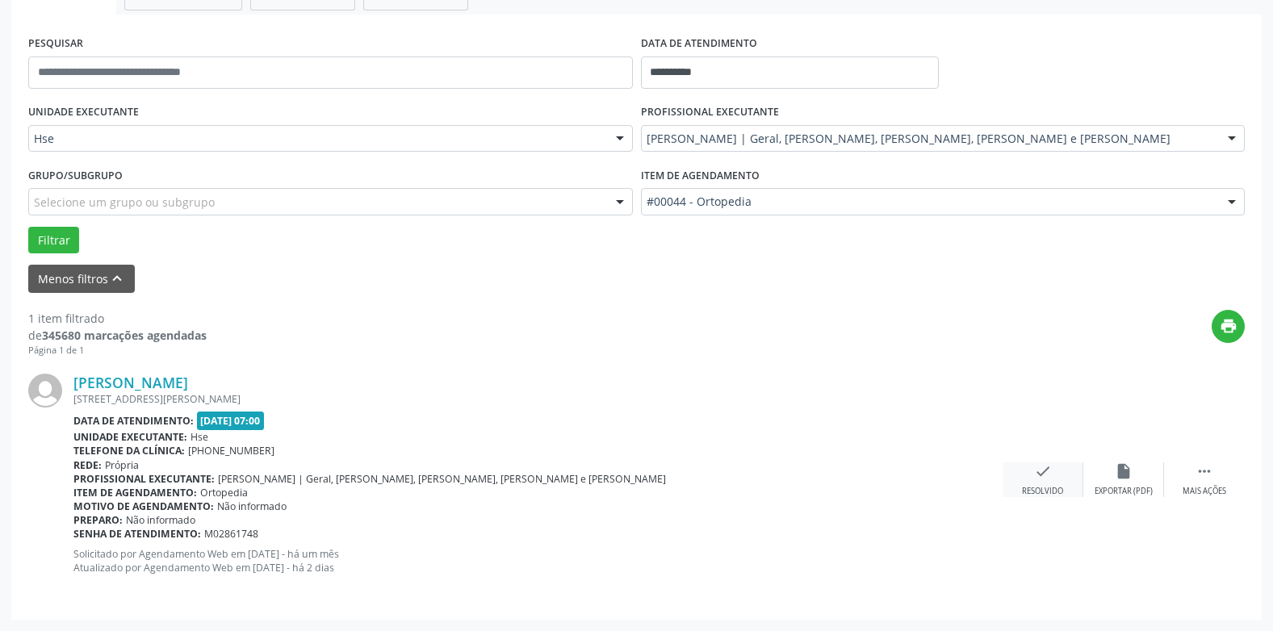
click at [1021, 486] on div "check Resolvido" at bounding box center [1042, 479] width 81 height 35
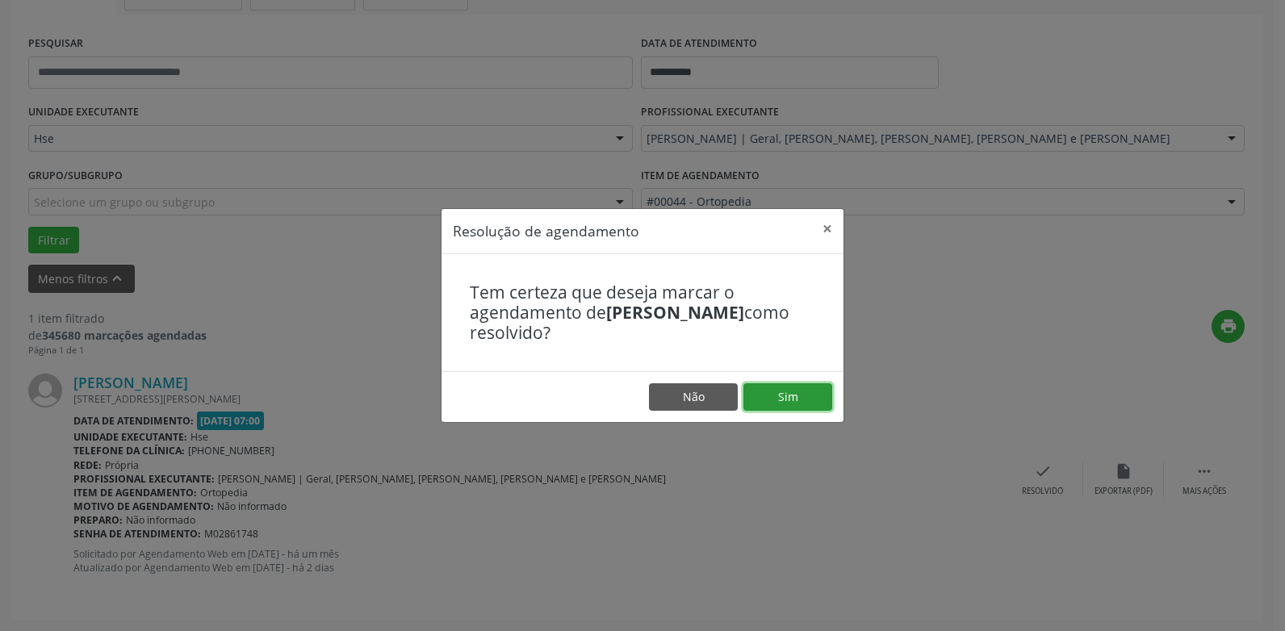
click at [783, 389] on button "Sim" at bounding box center [787, 396] width 89 height 27
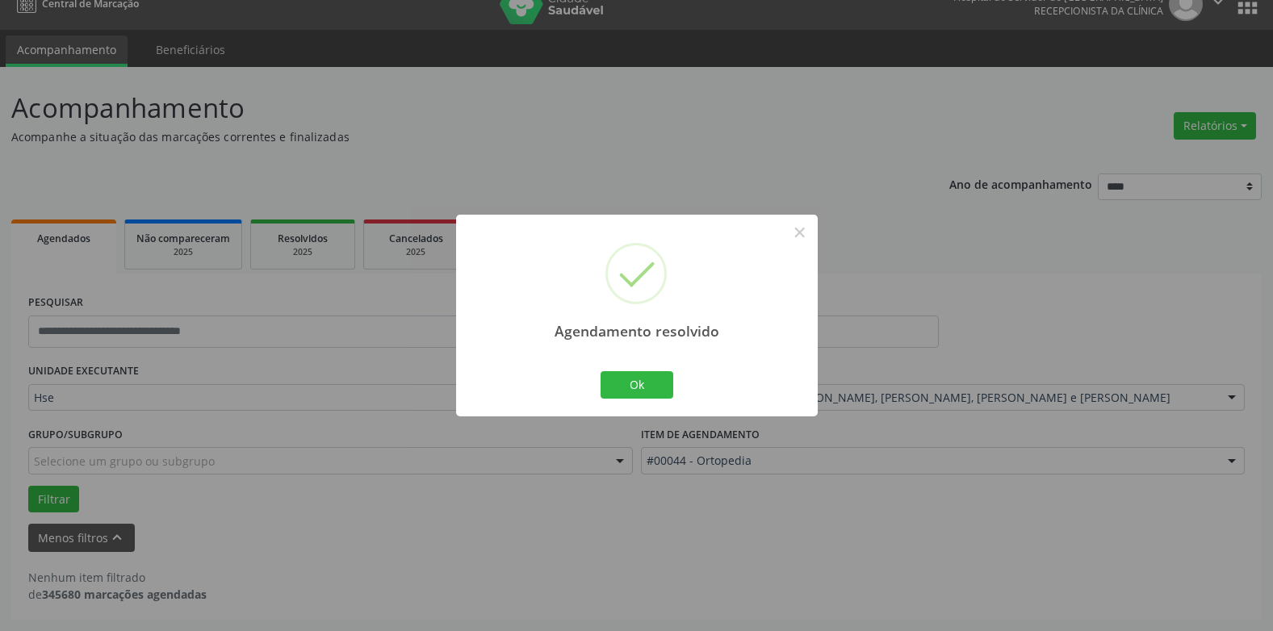
scroll to position [22, 0]
click at [646, 381] on button "Ok" at bounding box center [636, 384] width 73 height 27
